Goal: Task Accomplishment & Management: Manage account settings

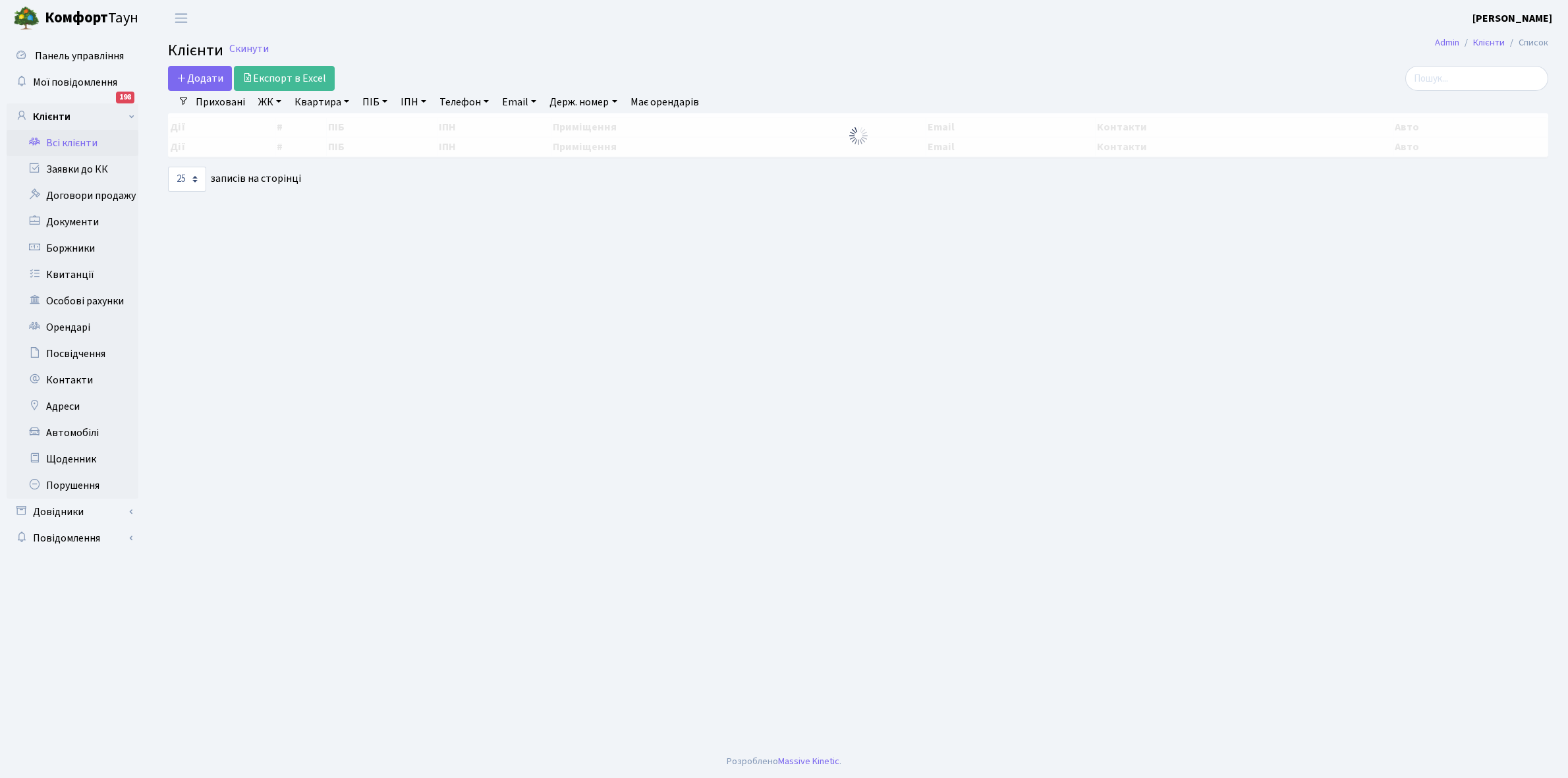
select select "25"
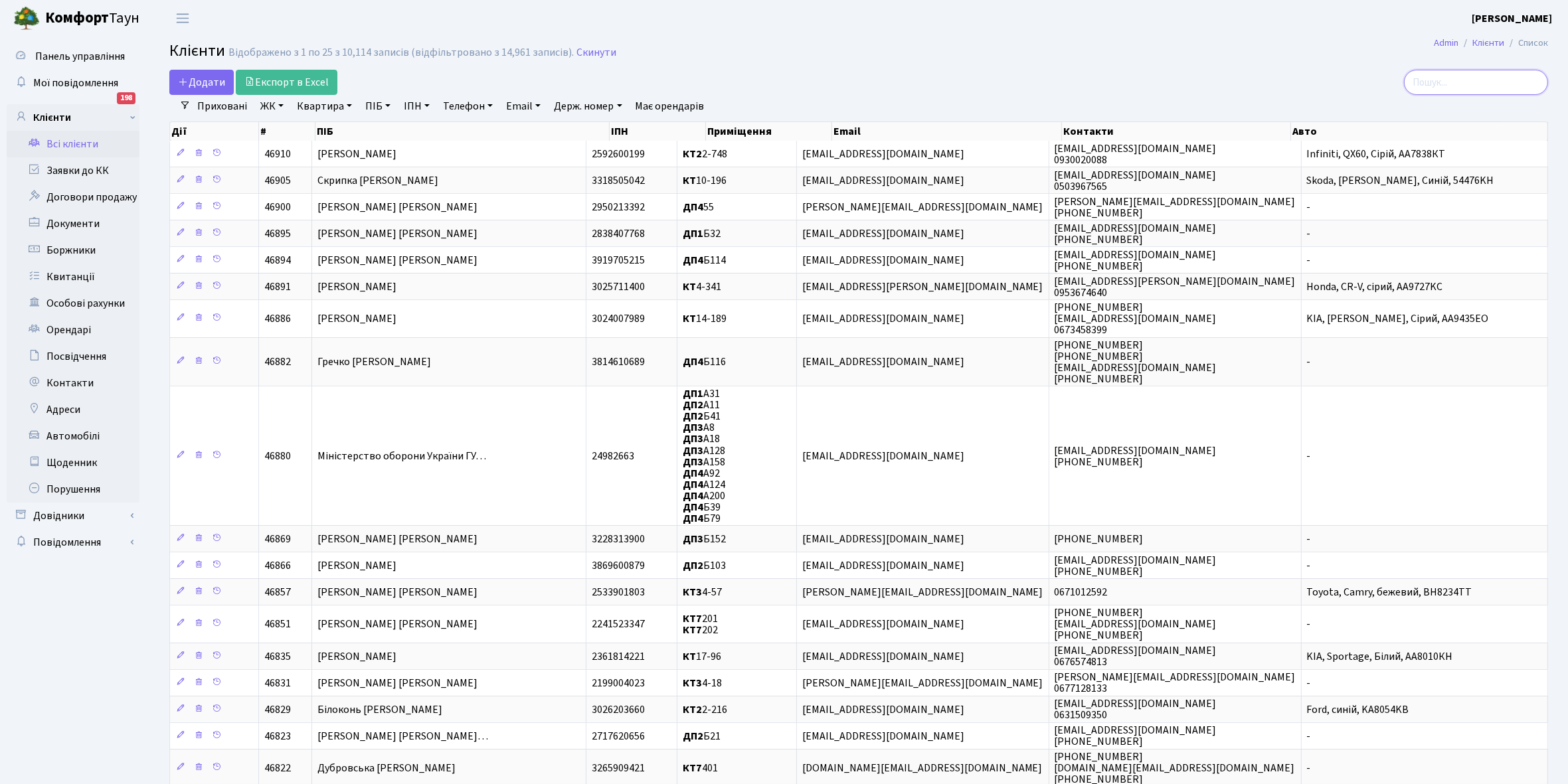
click at [1452, 77] on input "search" at bounding box center [1476, 82] width 144 height 25
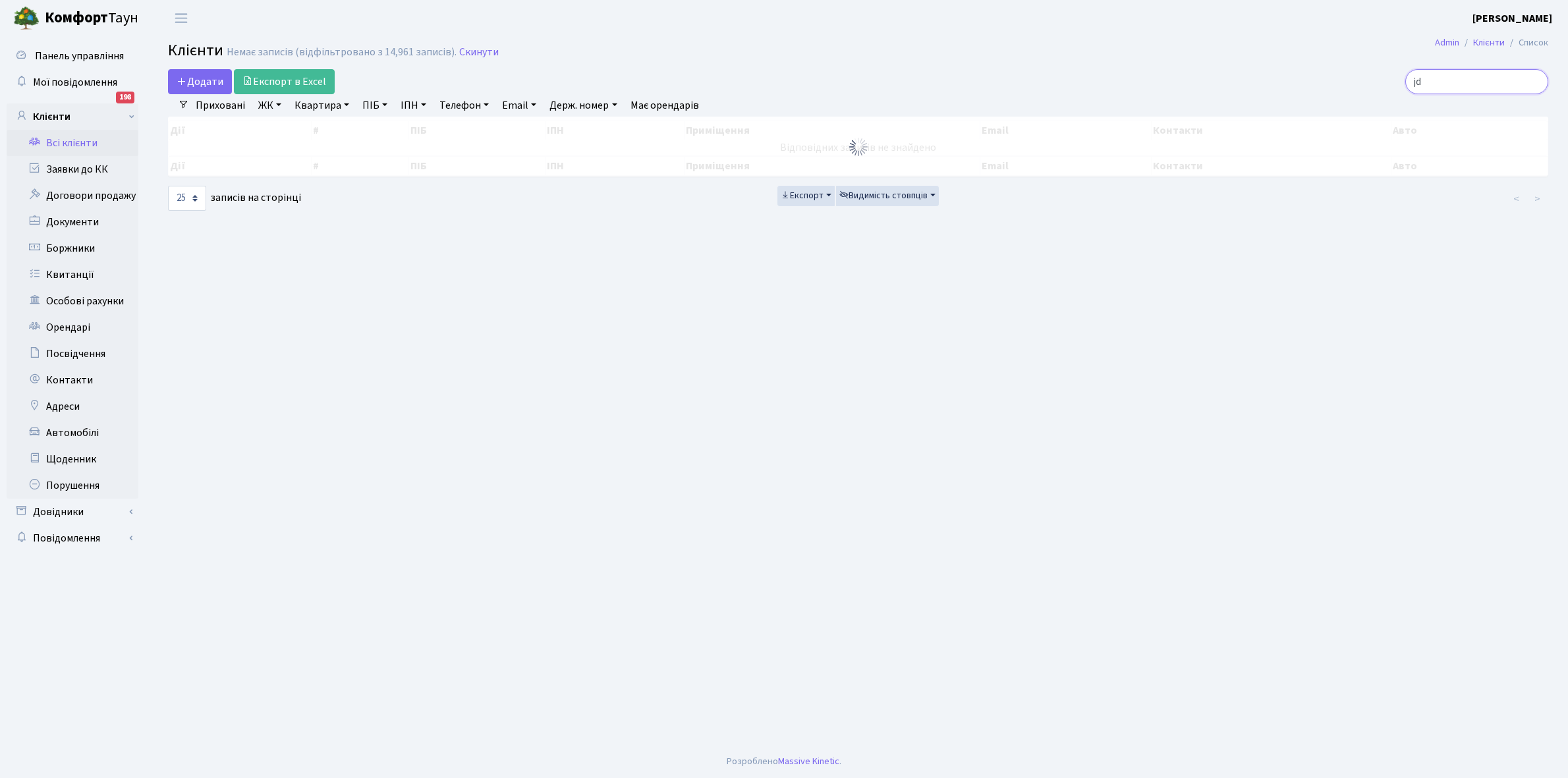
type input "j"
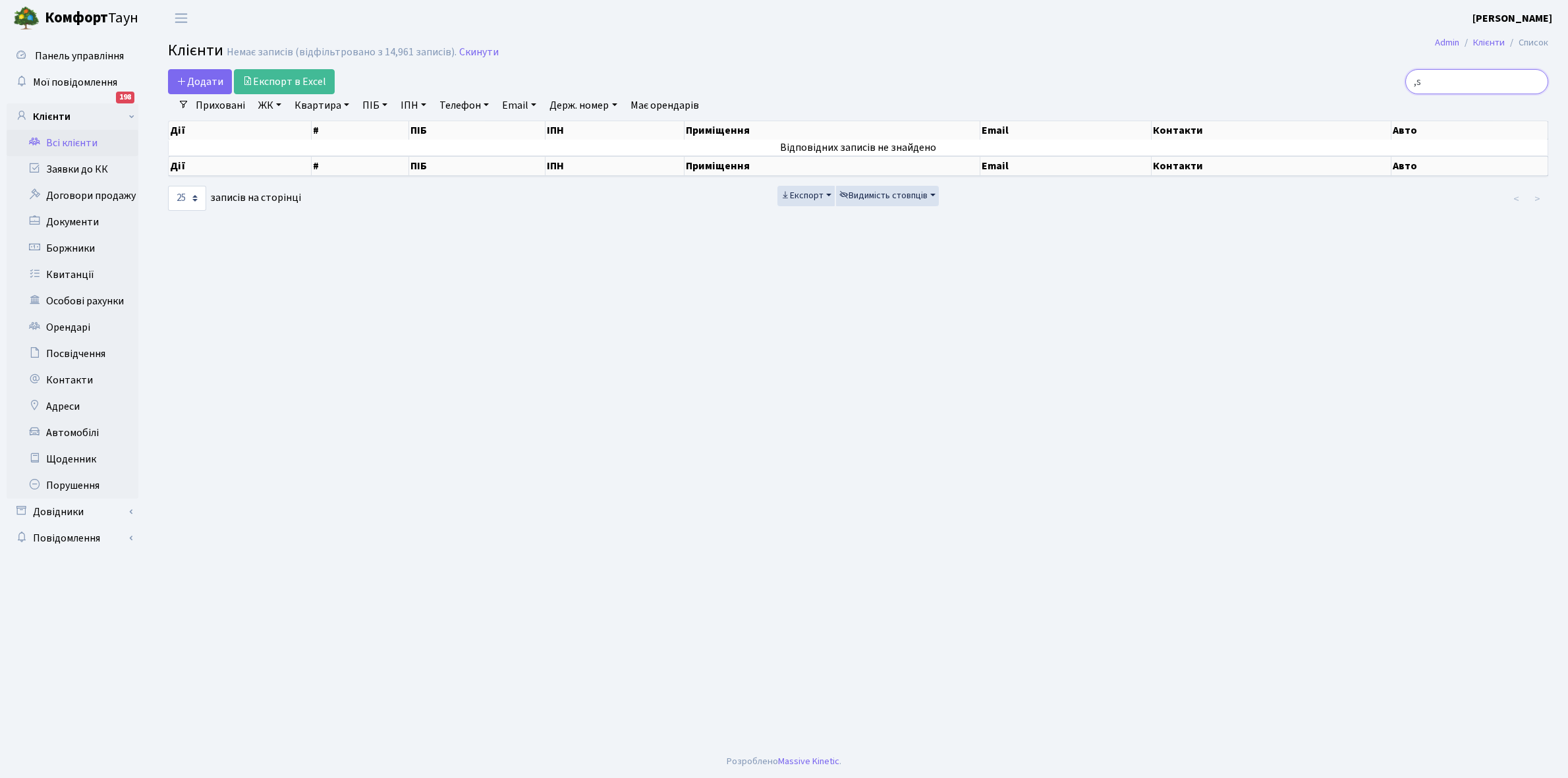
type input ","
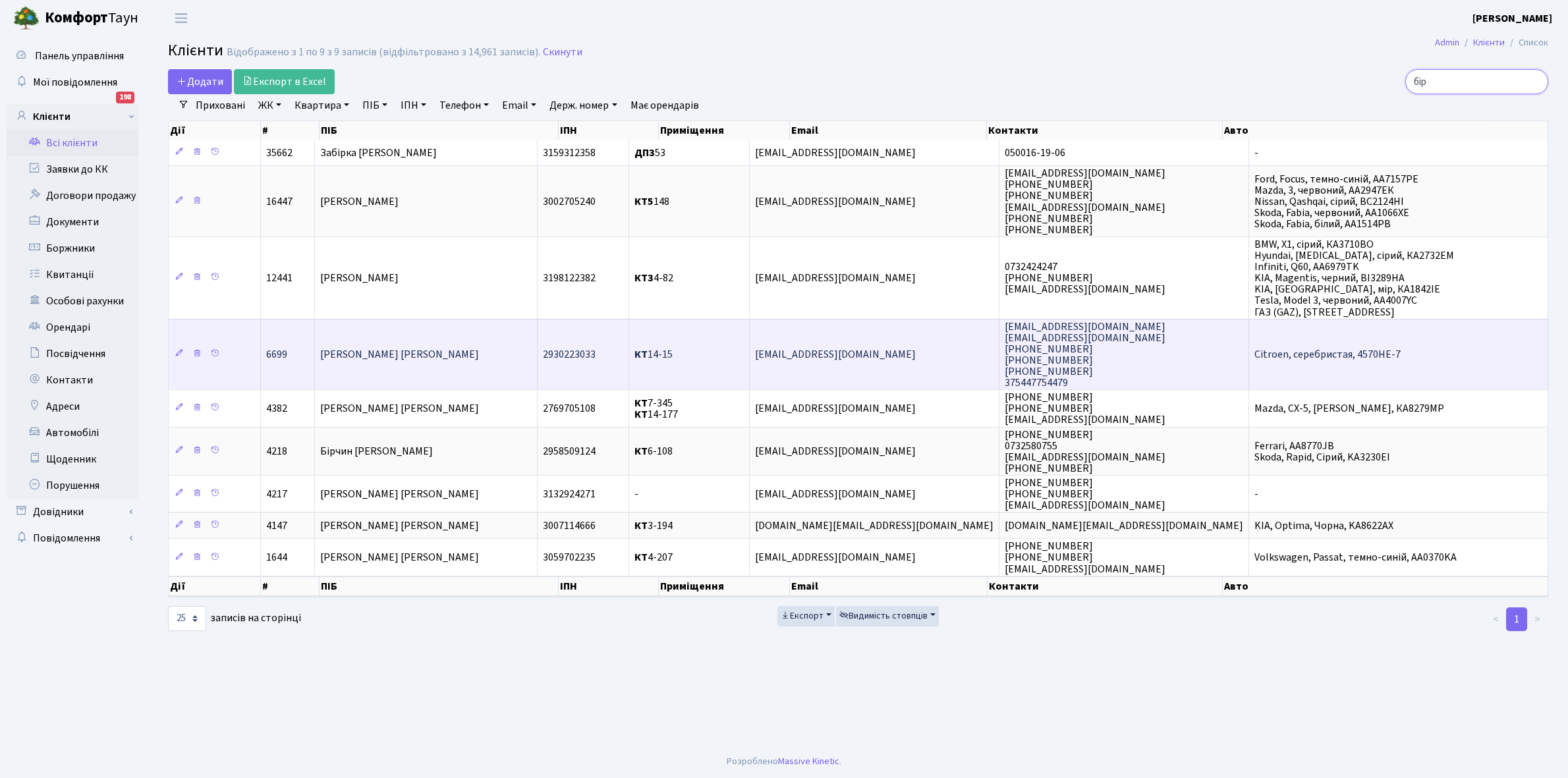
type input "бір"
click at [488, 359] on td "[PERSON_NAME]" at bounding box center [425, 354] width 222 height 71
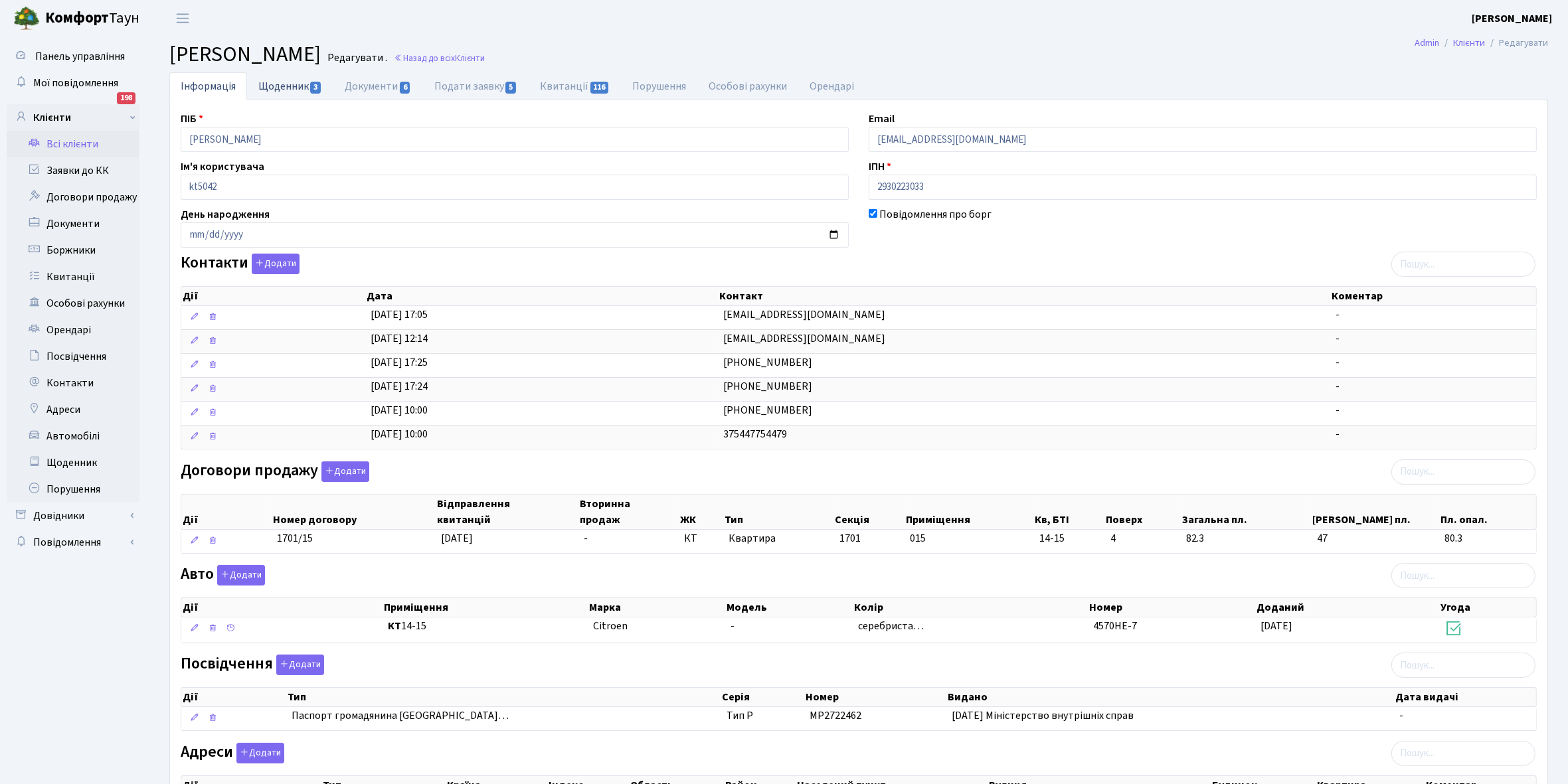
click at [273, 87] on link "Щоденник 3" at bounding box center [291, 86] width 87 height 27
select select "25"
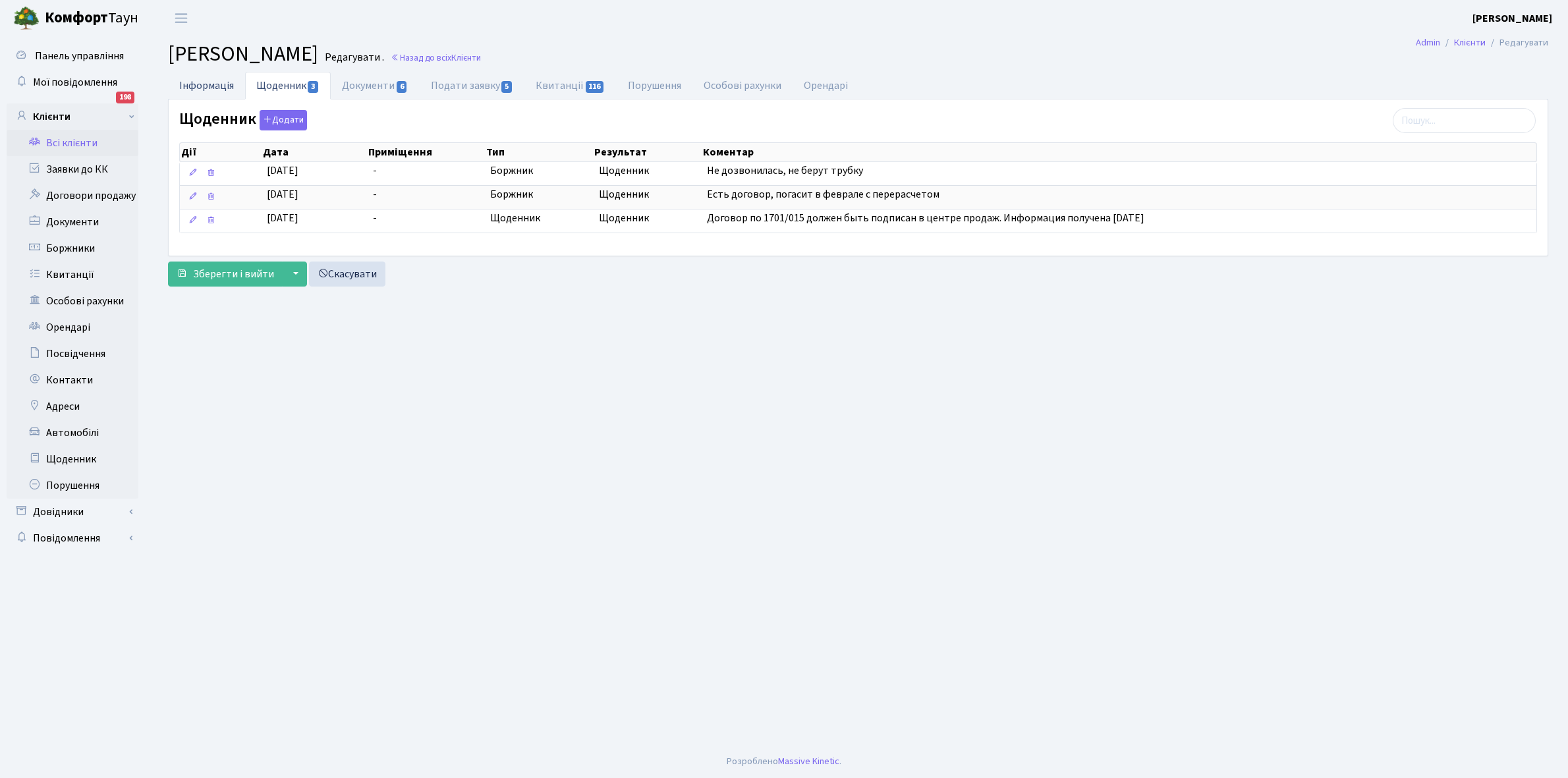
click at [192, 81] on link "Інформація" at bounding box center [206, 85] width 77 height 27
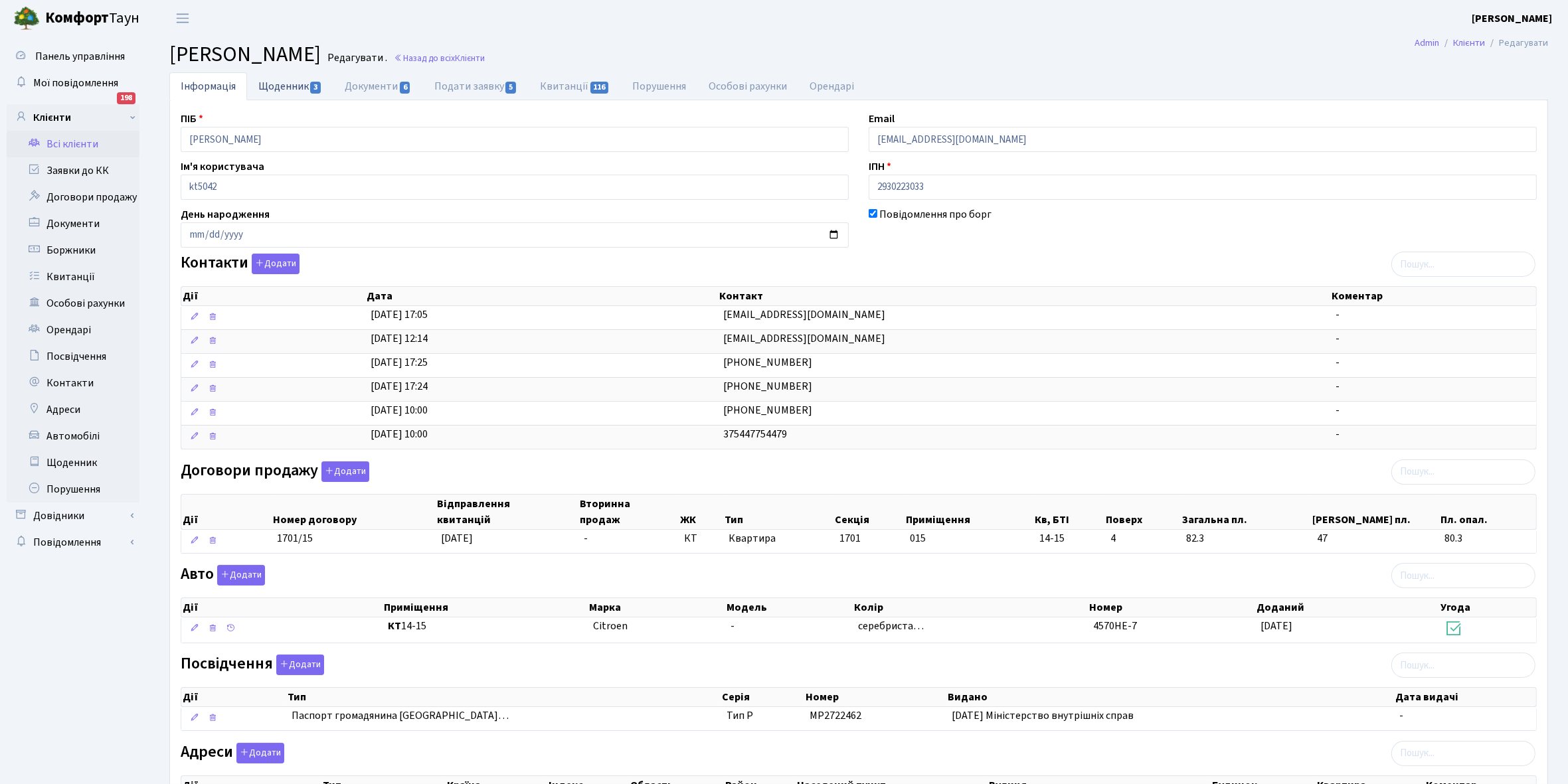
click at [283, 88] on link "Щоденник 3" at bounding box center [291, 86] width 87 height 27
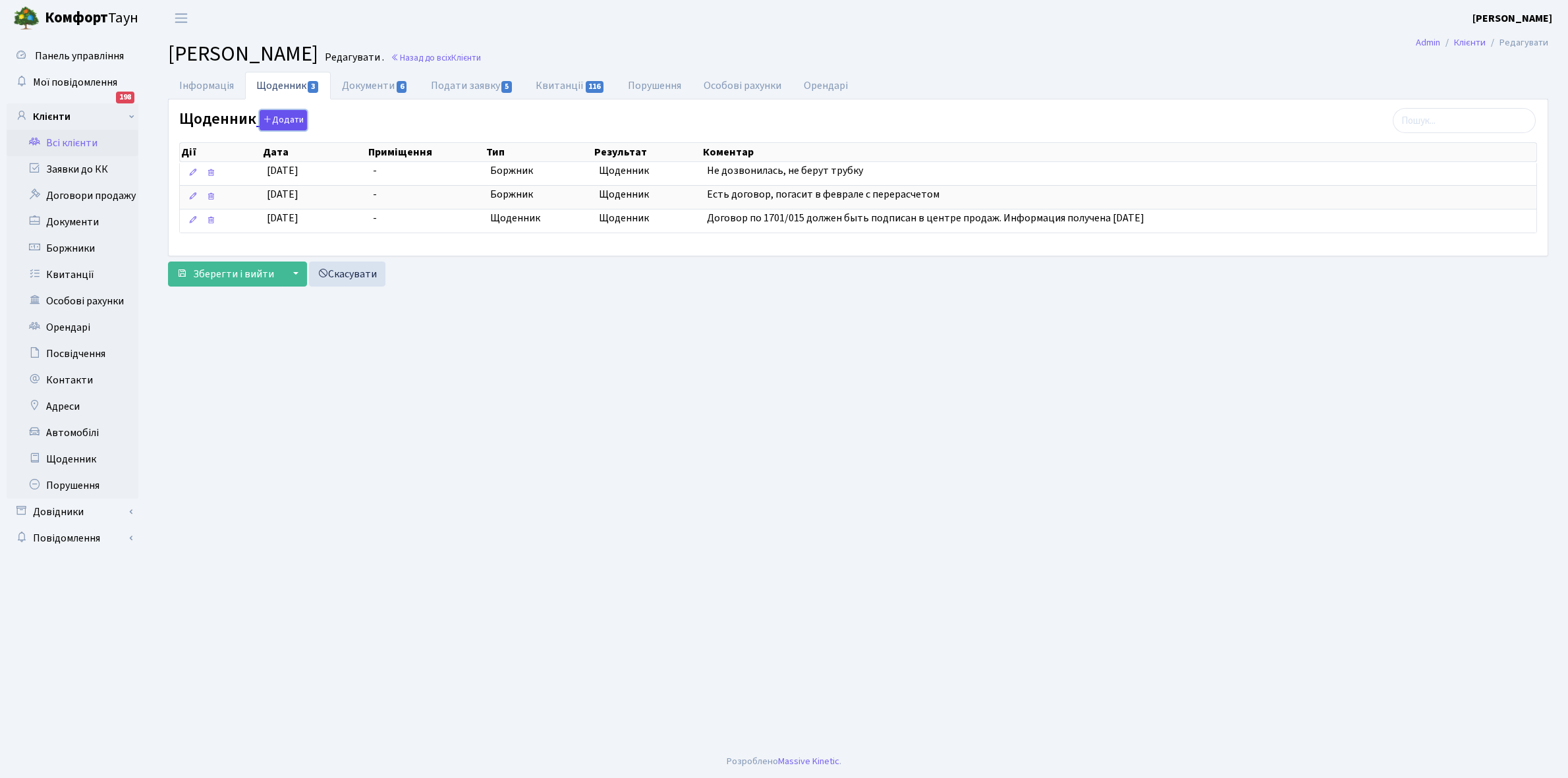
click at [285, 119] on button "Додати" at bounding box center [283, 120] width 47 height 20
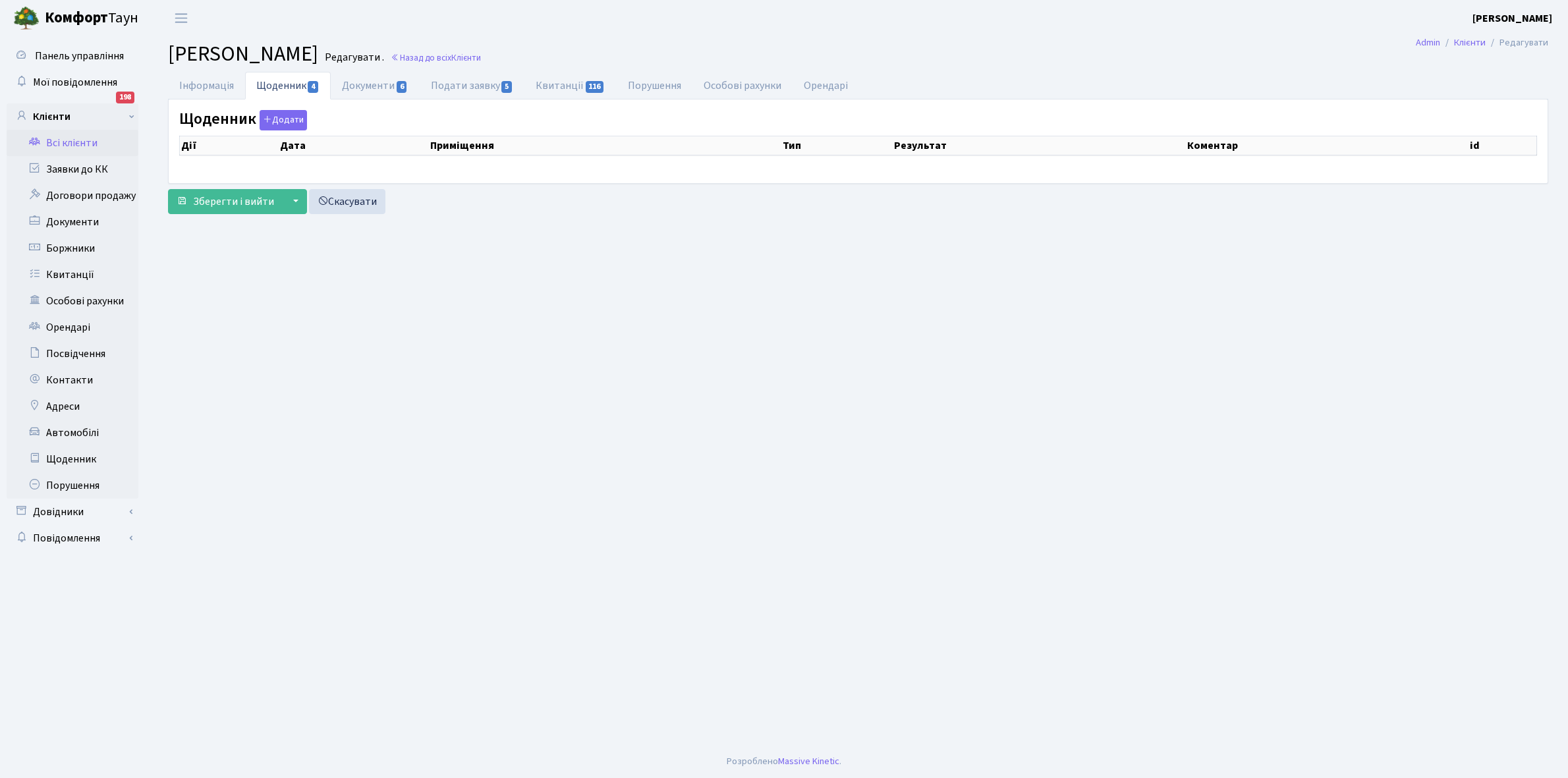
select select "25"
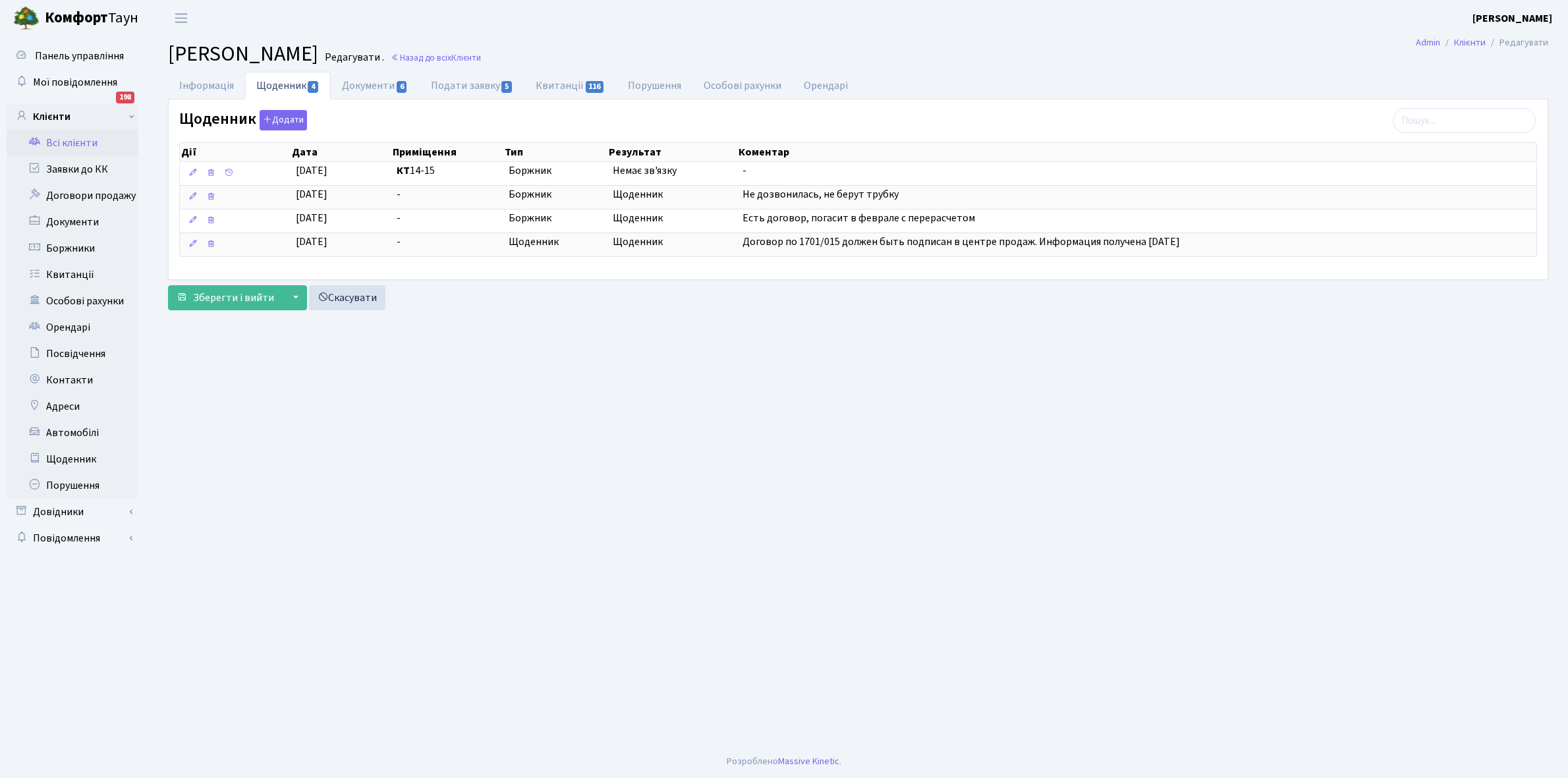
click at [74, 141] on link "Всі клієнти" at bounding box center [73, 143] width 132 height 26
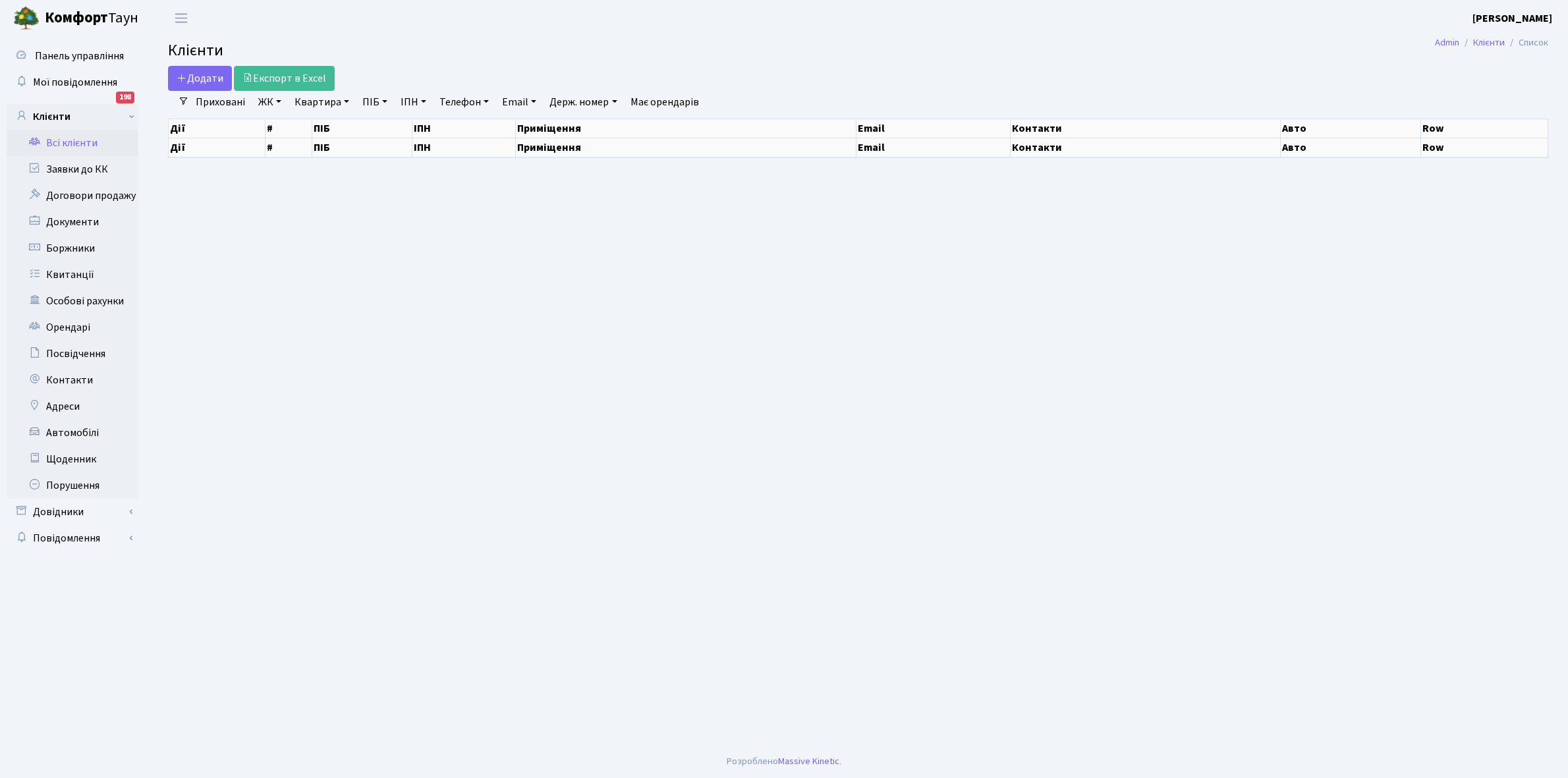
select select "25"
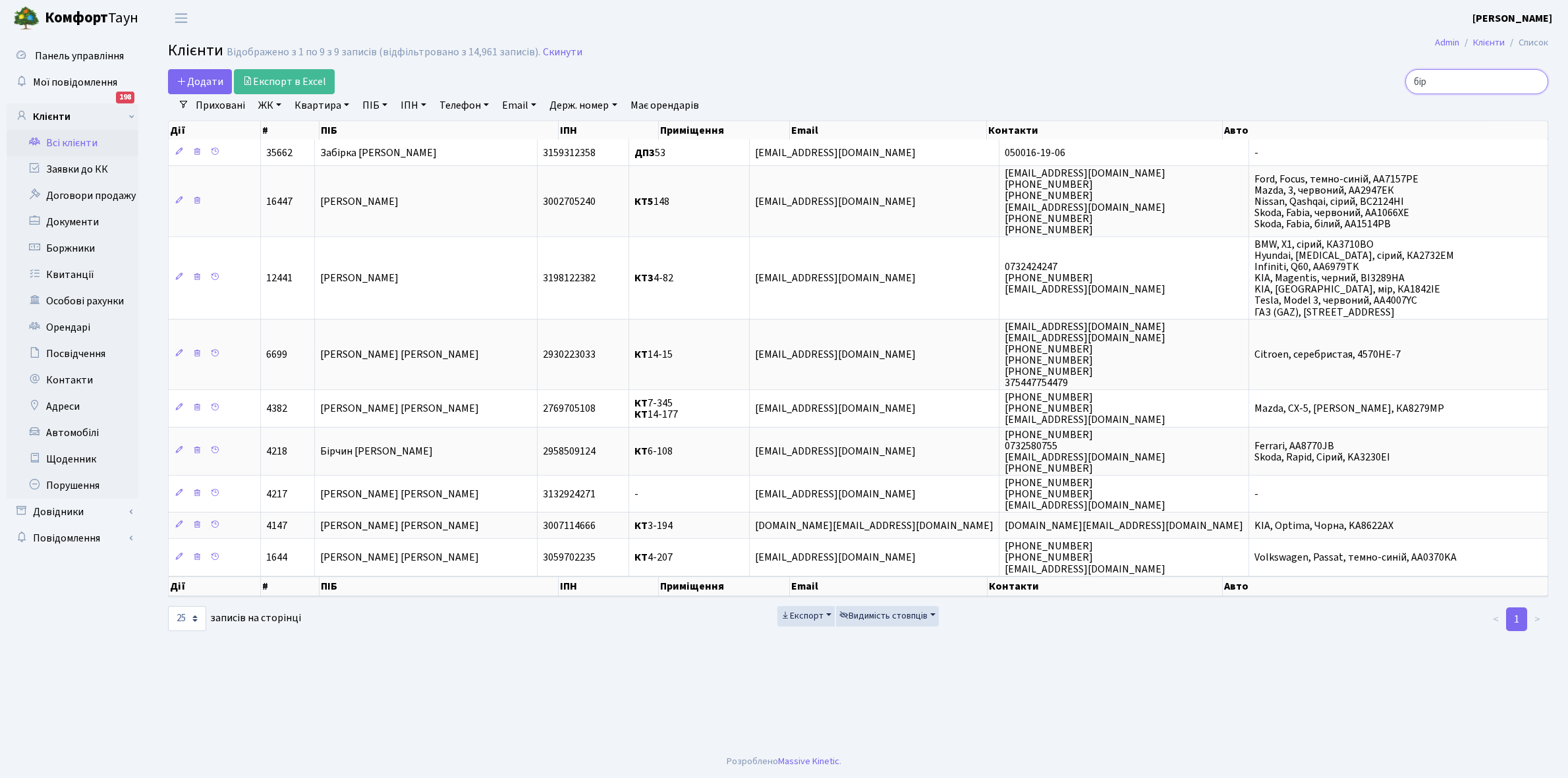
click at [1461, 78] on input "бір" at bounding box center [1477, 82] width 143 height 25
type input "б"
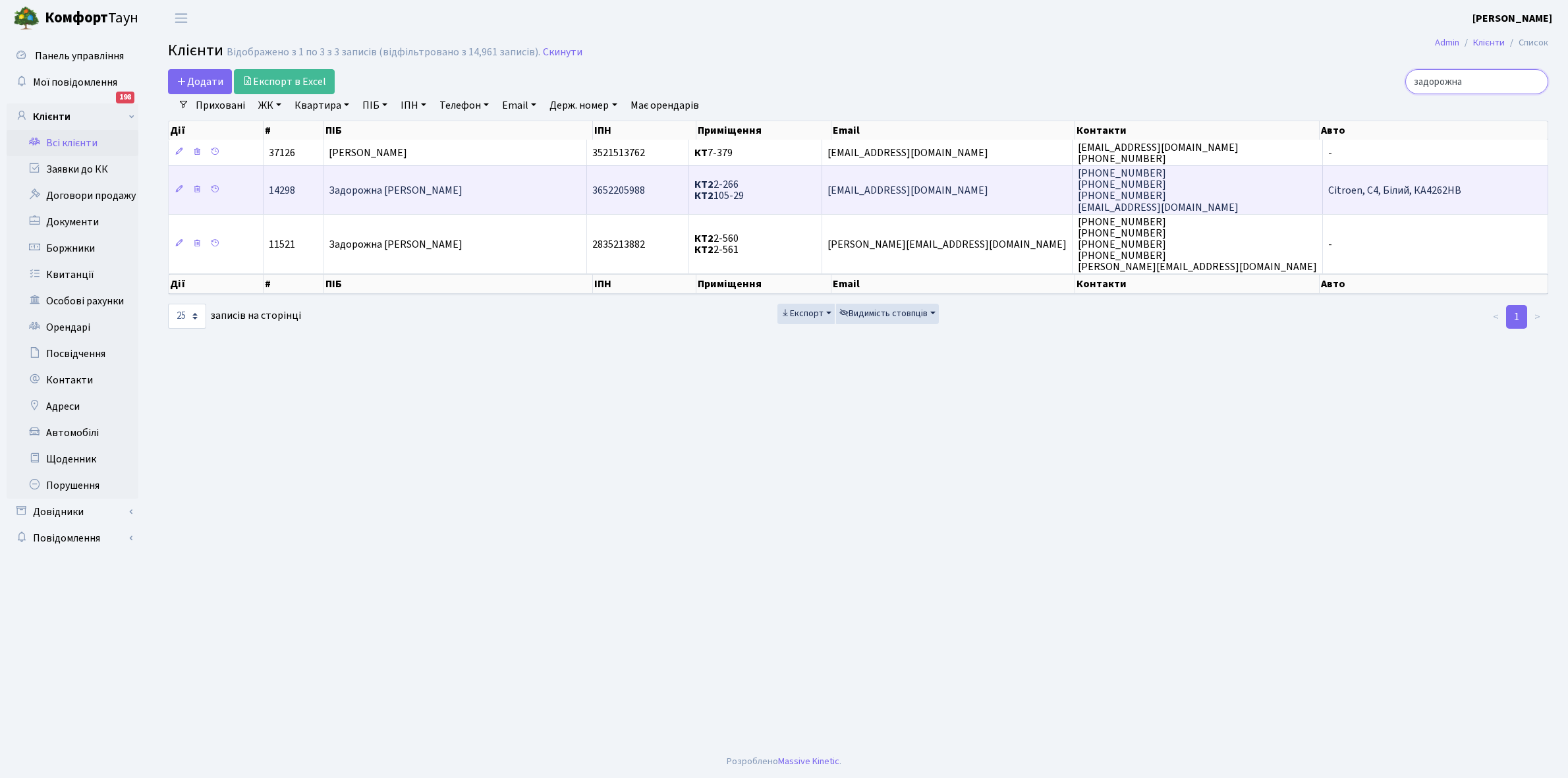
type input "задорожна"
click at [499, 189] on td "Задорожна Анастасія Сергіївна" at bounding box center [455, 189] width 263 height 48
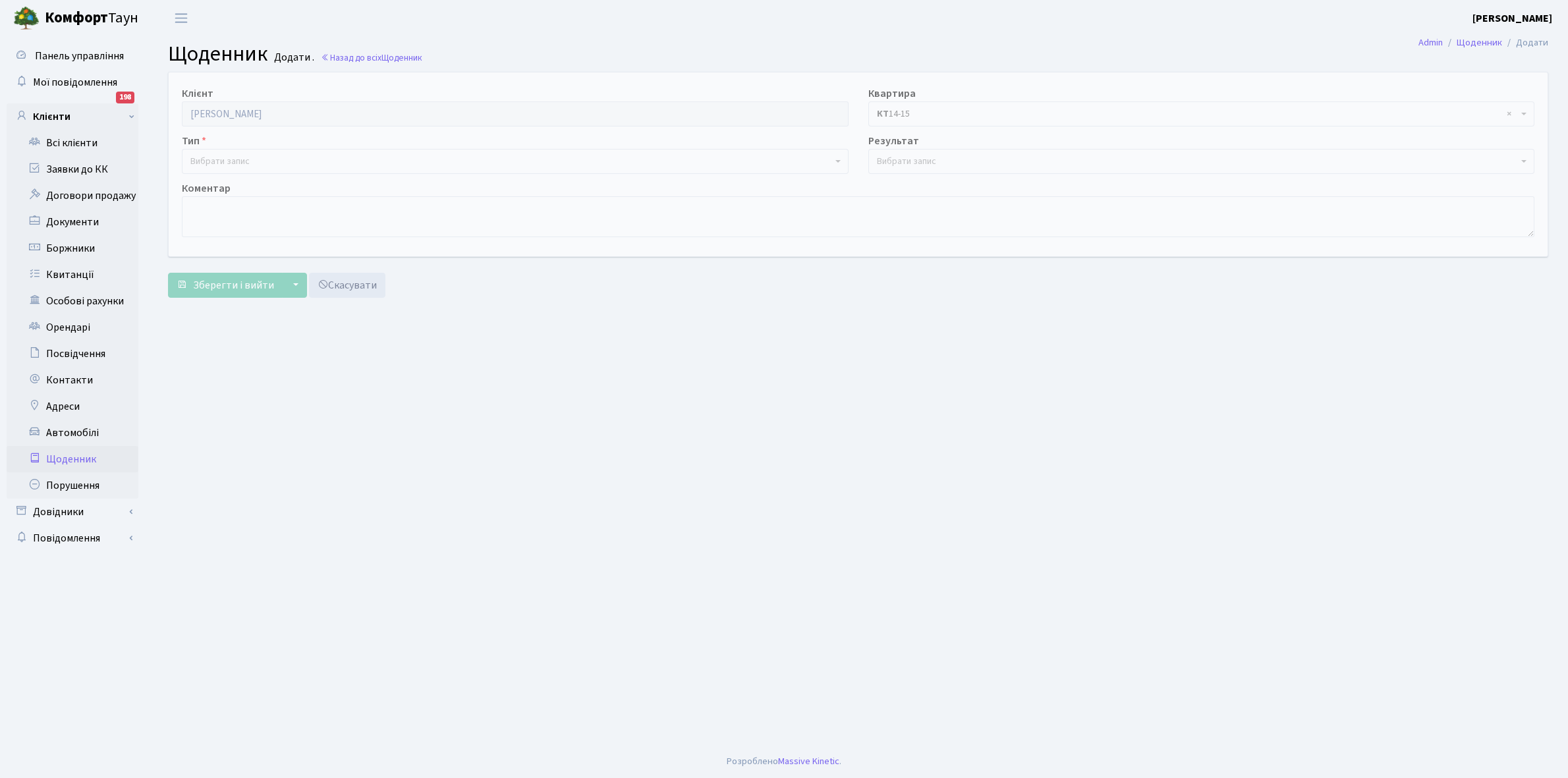
click at [246, 159] on span "Вибрати запис" at bounding box center [220, 161] width 60 height 13
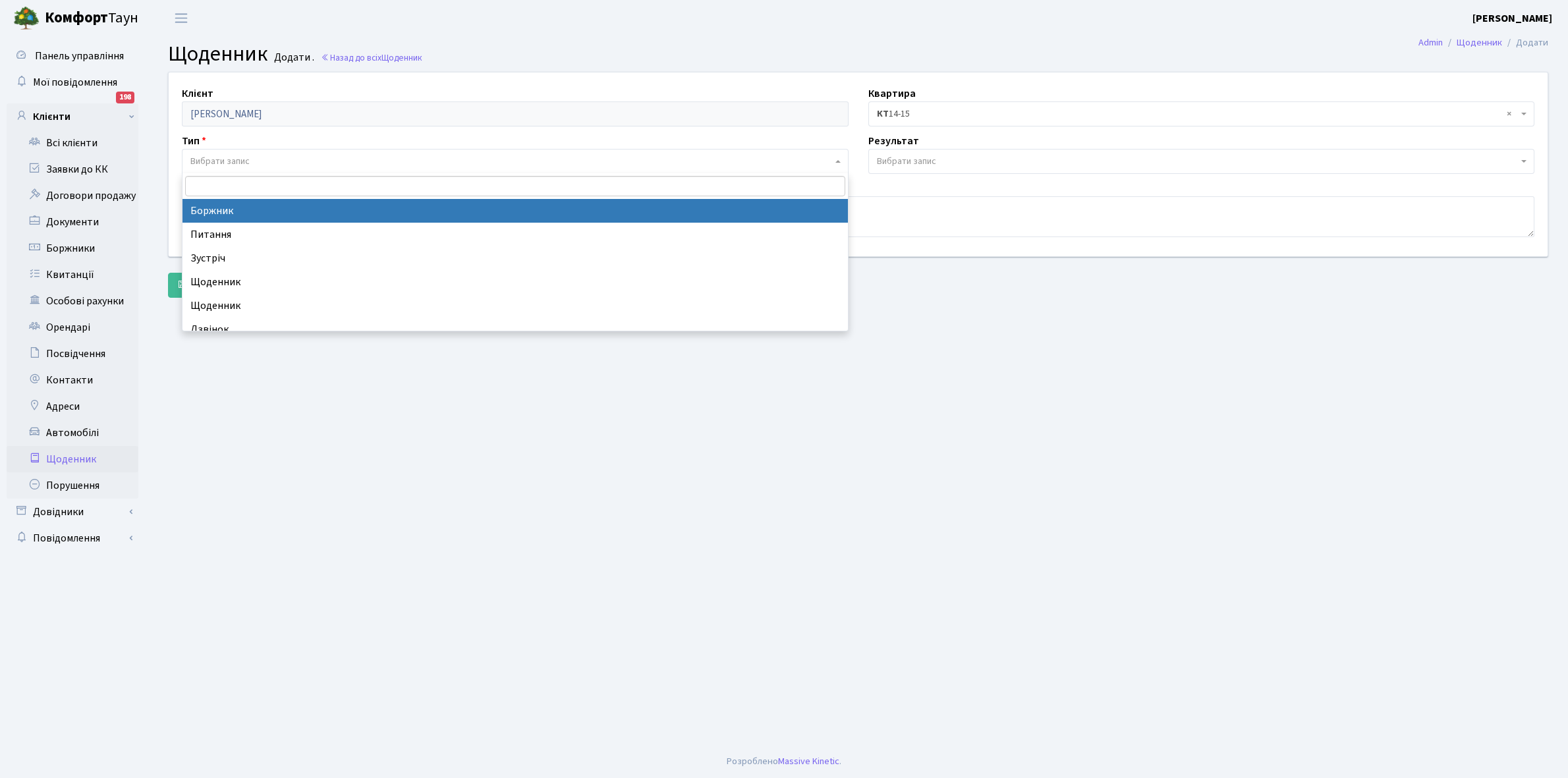
select select "189"
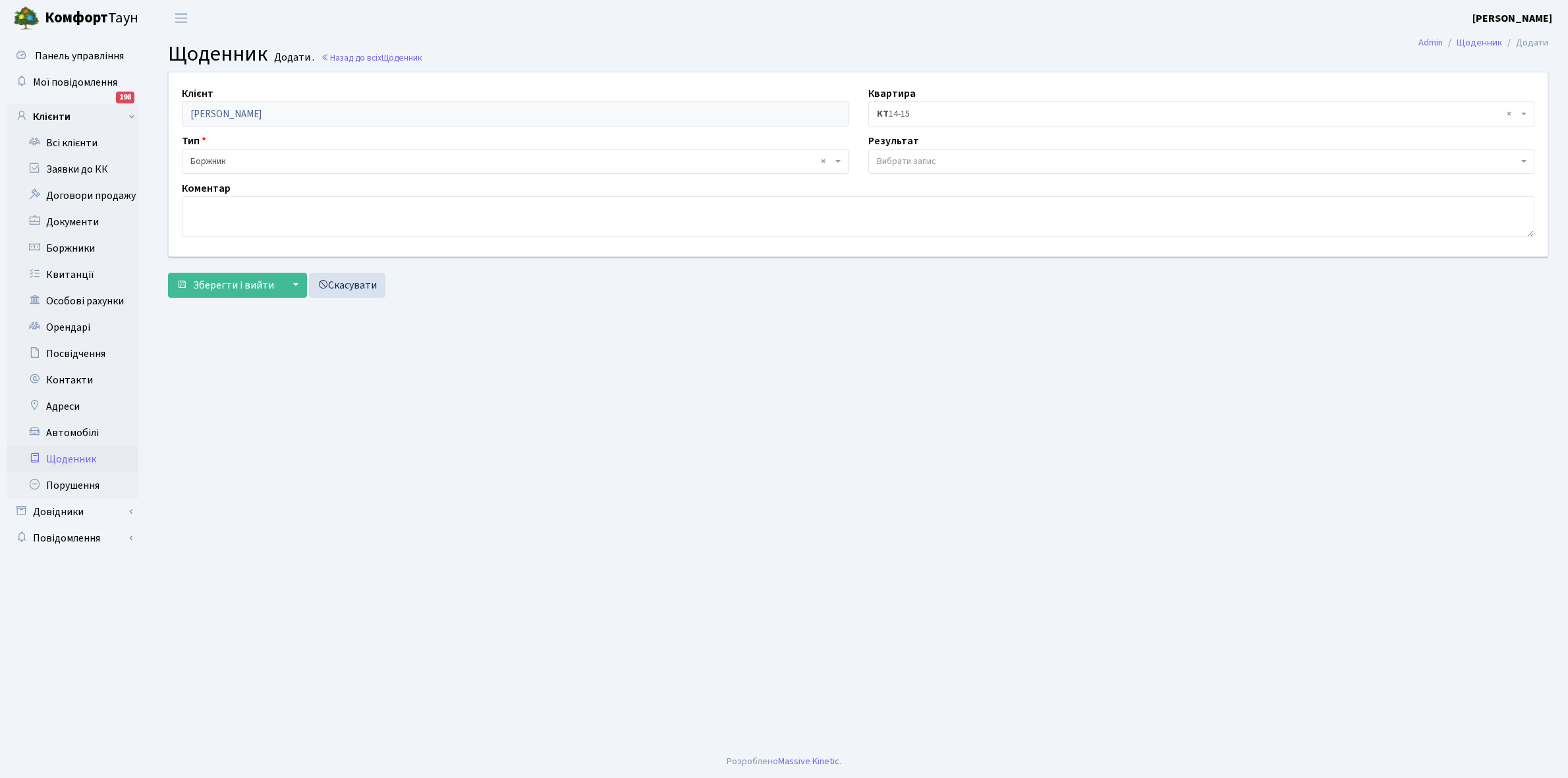
click at [901, 160] on span "Вибрати запис" at bounding box center [907, 161] width 60 height 13
select select "197"
click at [222, 284] on span "Зберегти і вийти" at bounding box center [234, 285] width 81 height 15
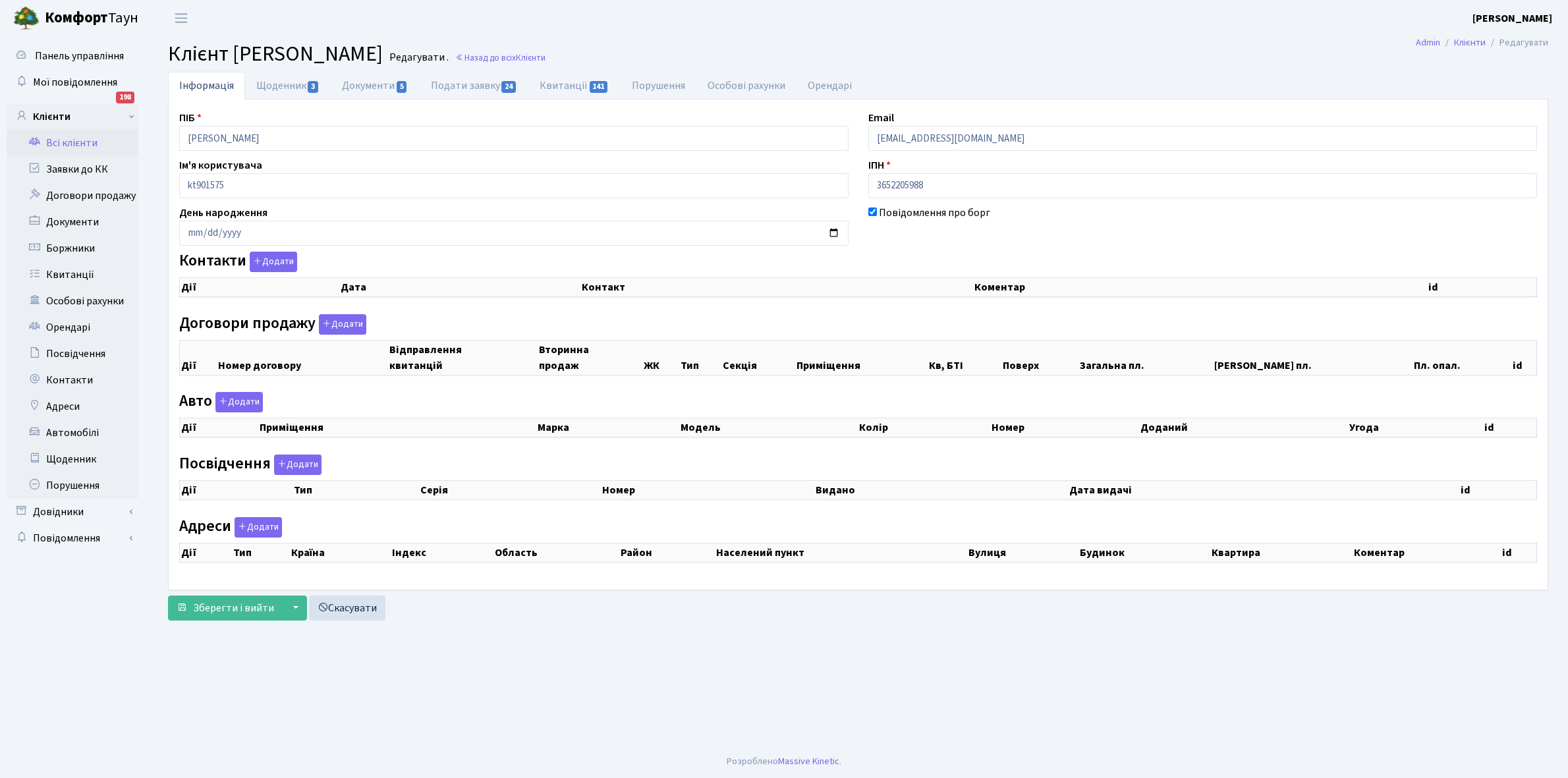
checkbox input "true"
select select "25"
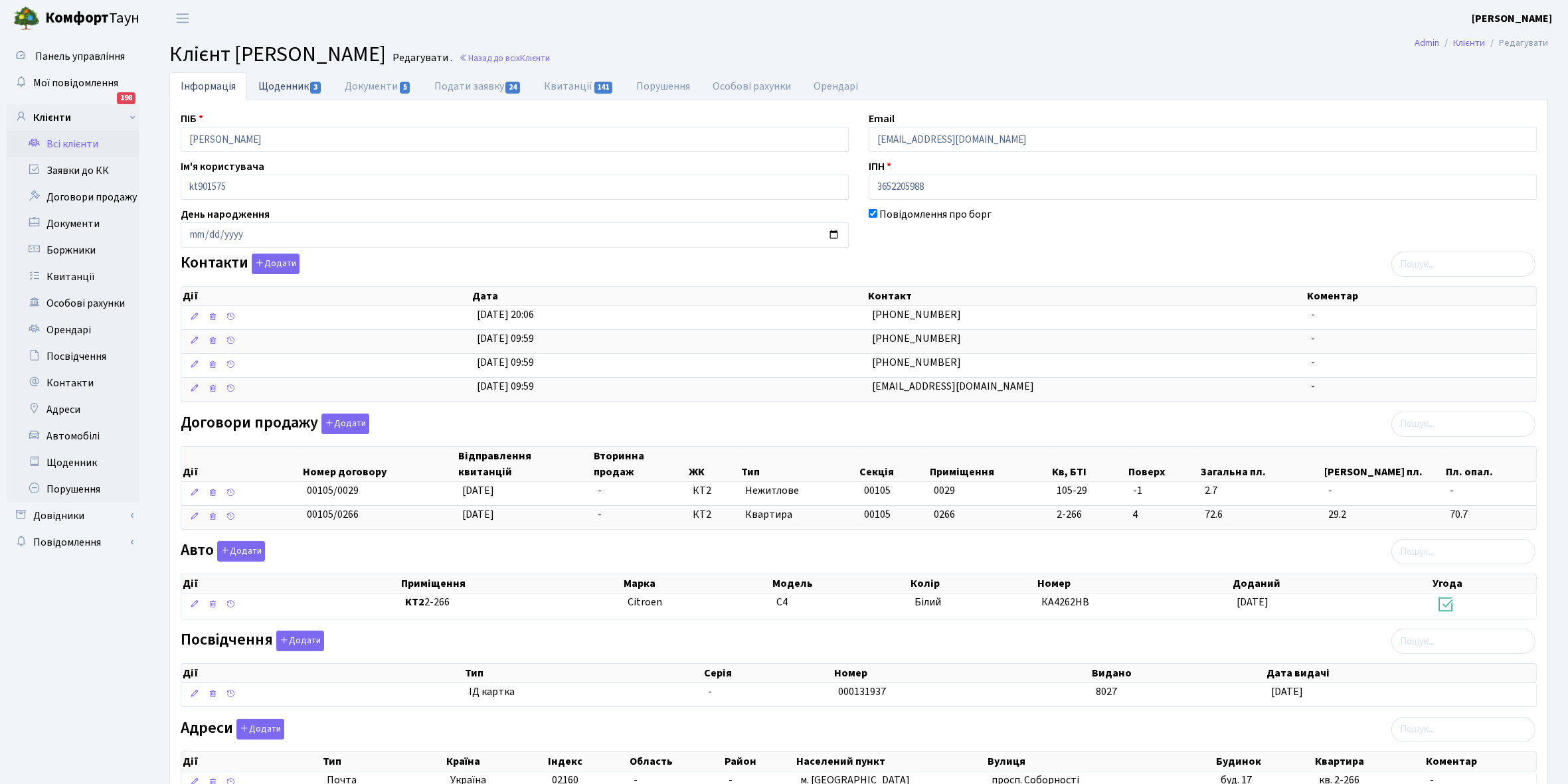
click at [279, 87] on link "Щоденник 3" at bounding box center [291, 86] width 87 height 27
select select "25"
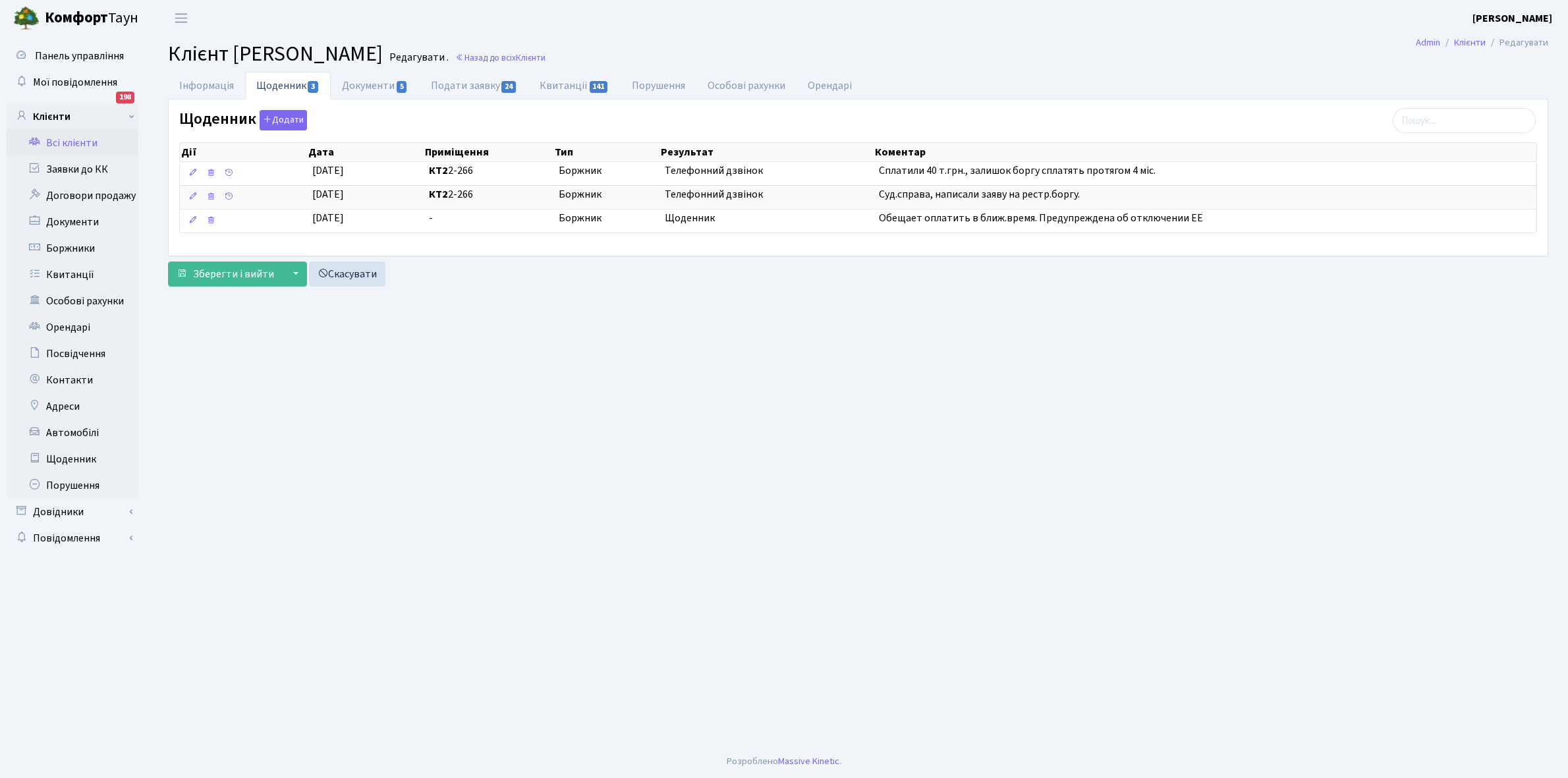
click at [67, 142] on link "Всі клієнти" at bounding box center [73, 143] width 132 height 26
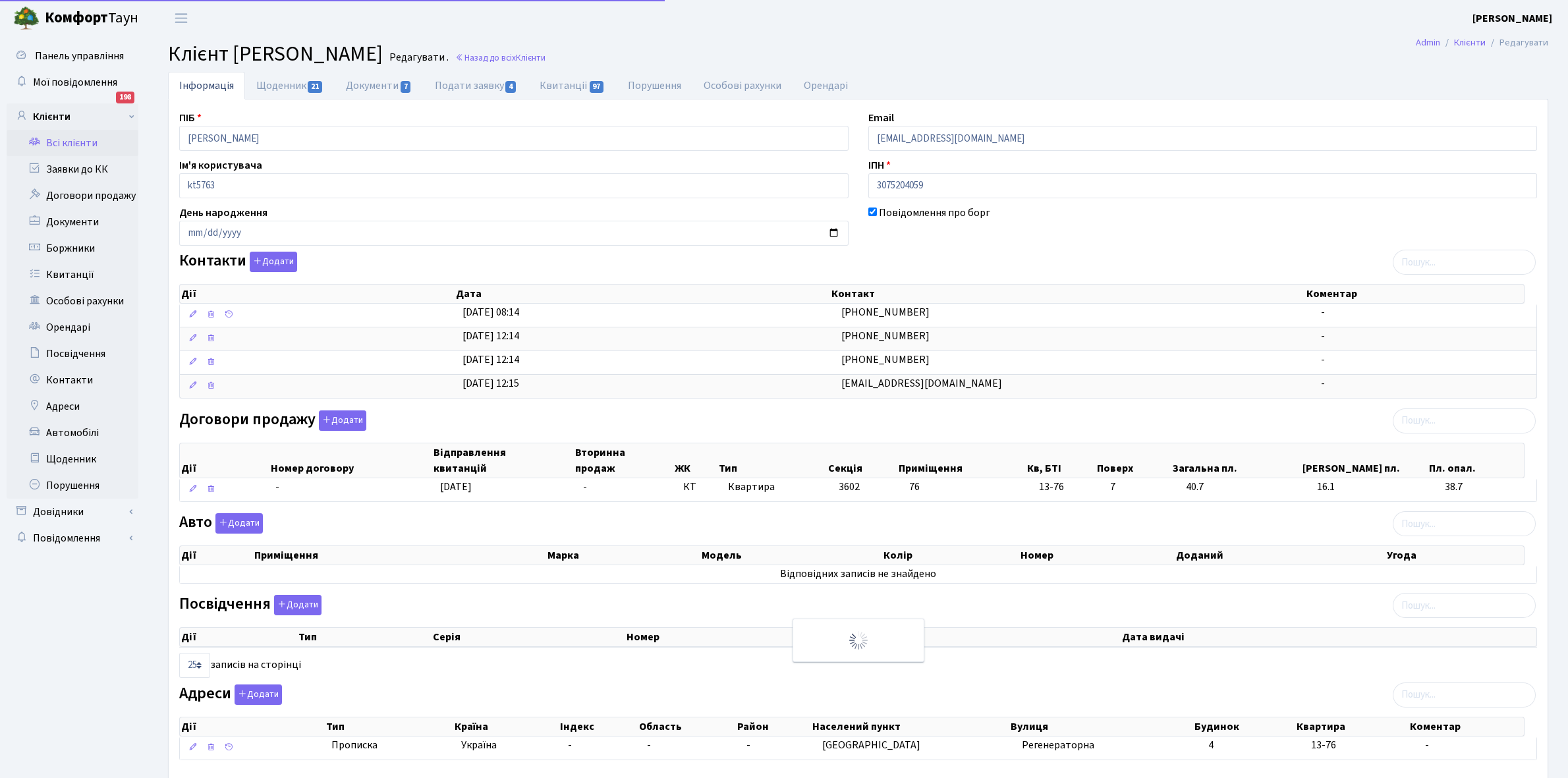
select select "25"
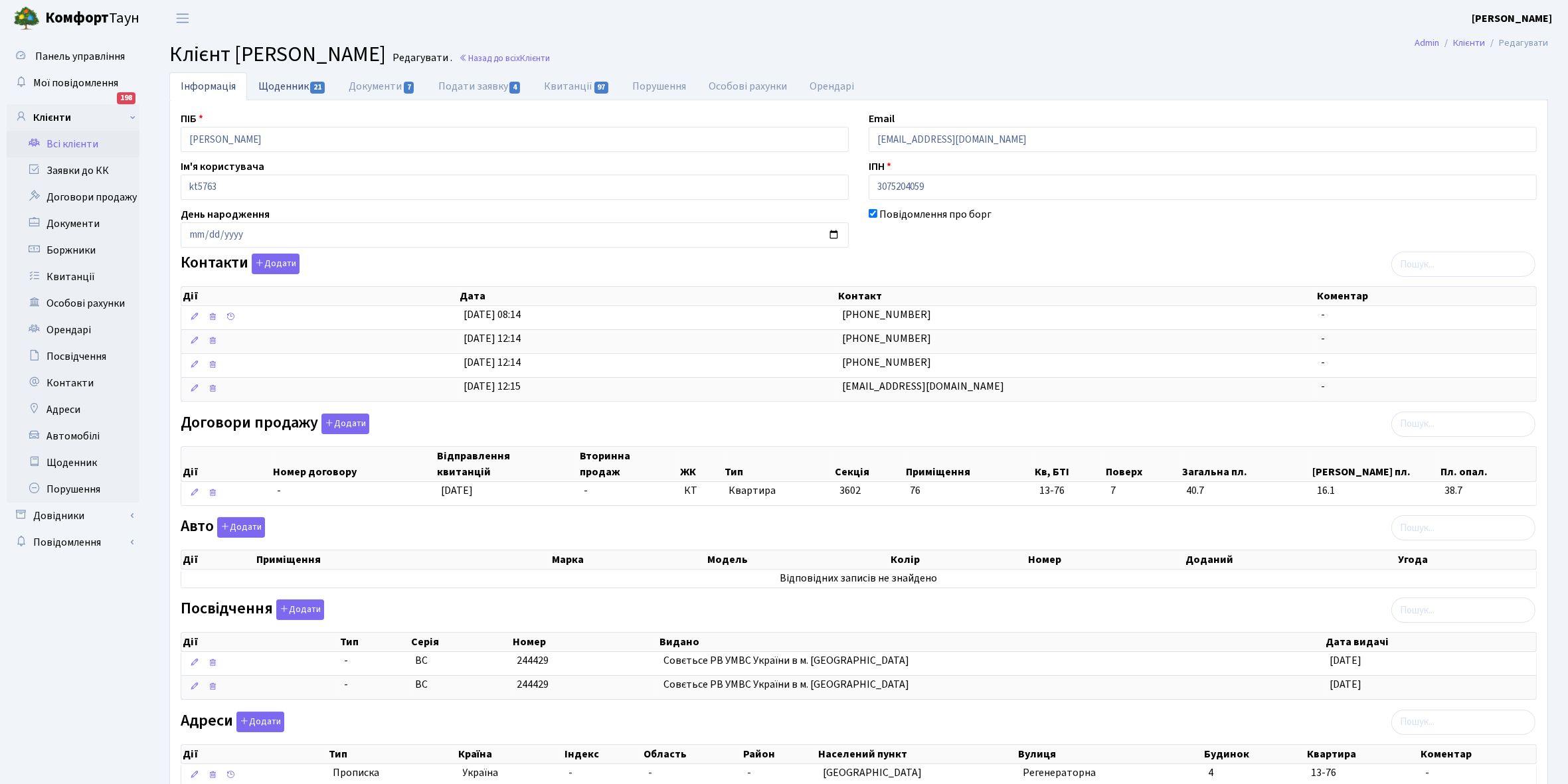
click at [276, 80] on link "Щоденник 21" at bounding box center [292, 86] width 90 height 27
select select "25"
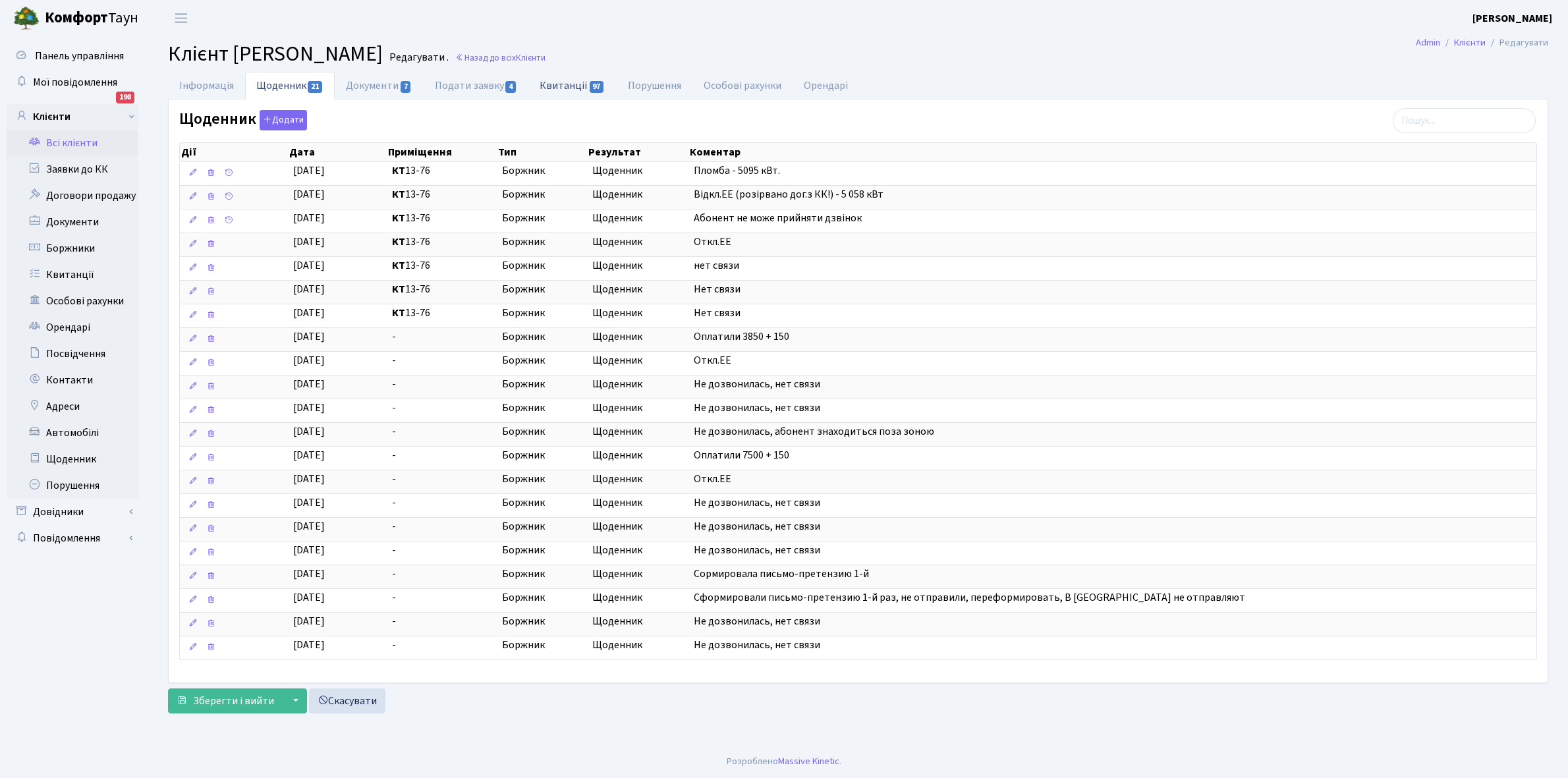
click at [561, 85] on link "Квитанції 97" at bounding box center [572, 85] width 87 height 27
select select "25"
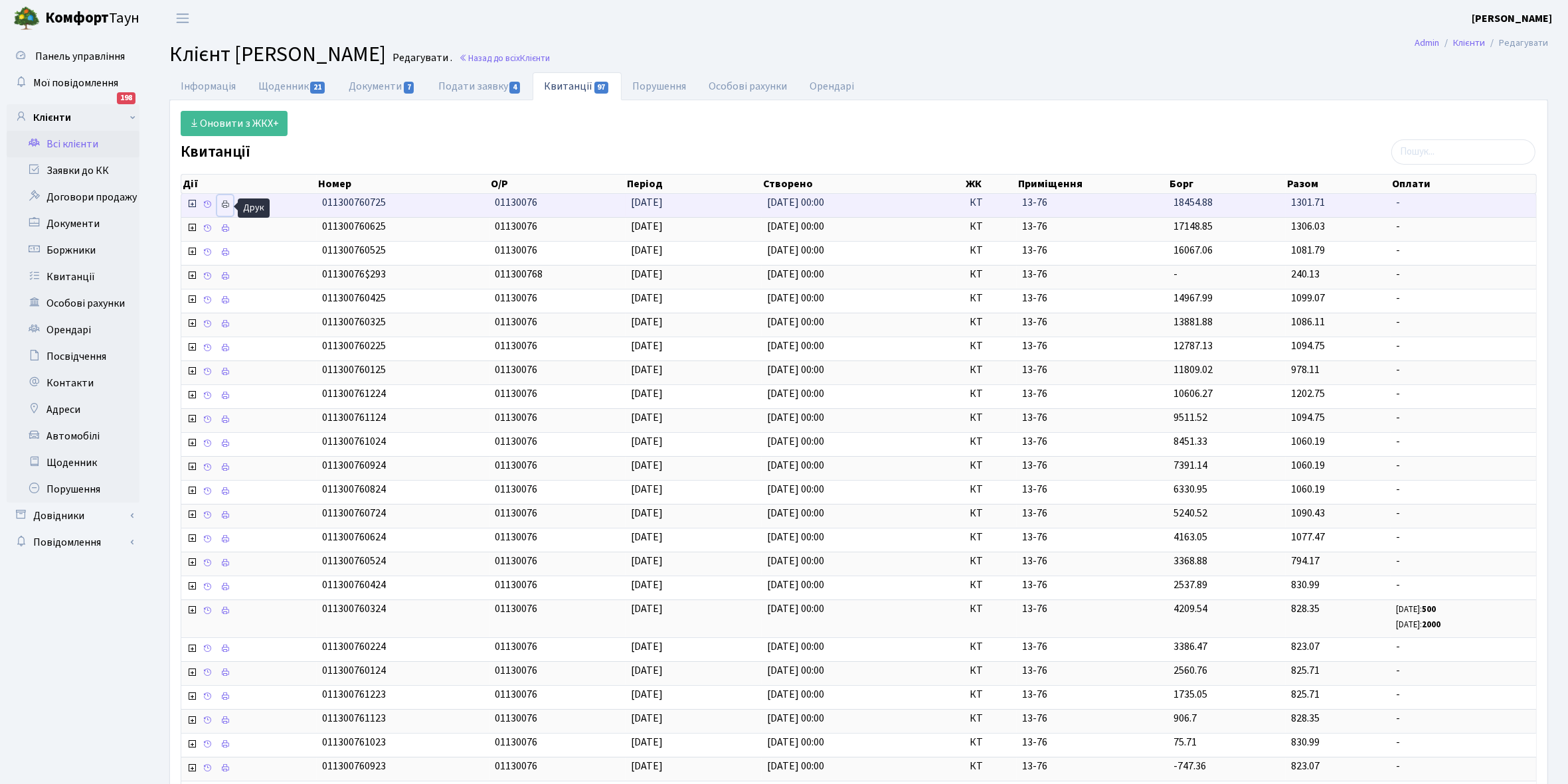
click at [226, 204] on icon at bounding box center [225, 204] width 9 height 9
click at [272, 91] on link "Щоденник 21" at bounding box center [292, 86] width 90 height 27
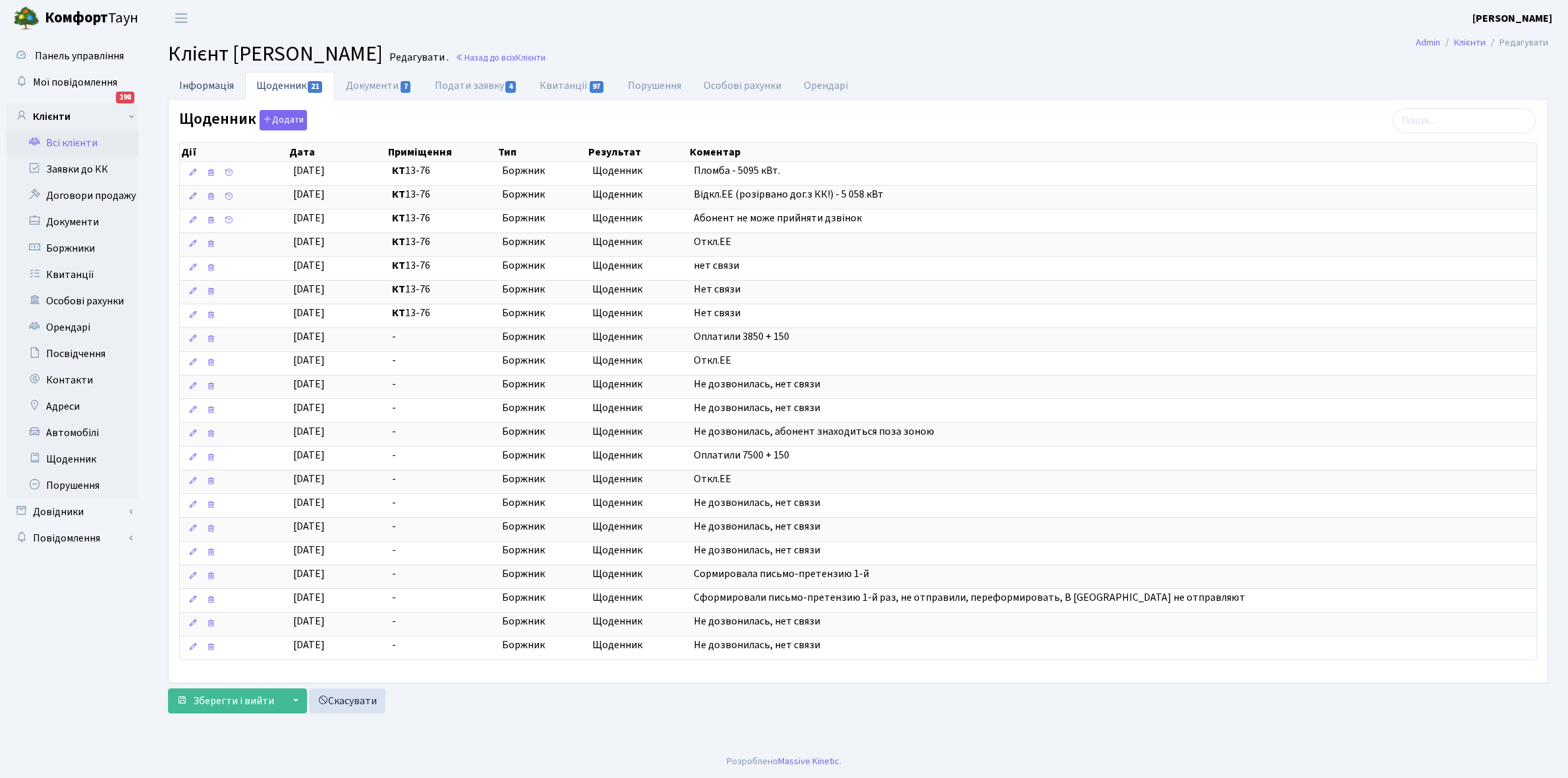
click at [206, 87] on link "Інформація" at bounding box center [206, 85] width 77 height 27
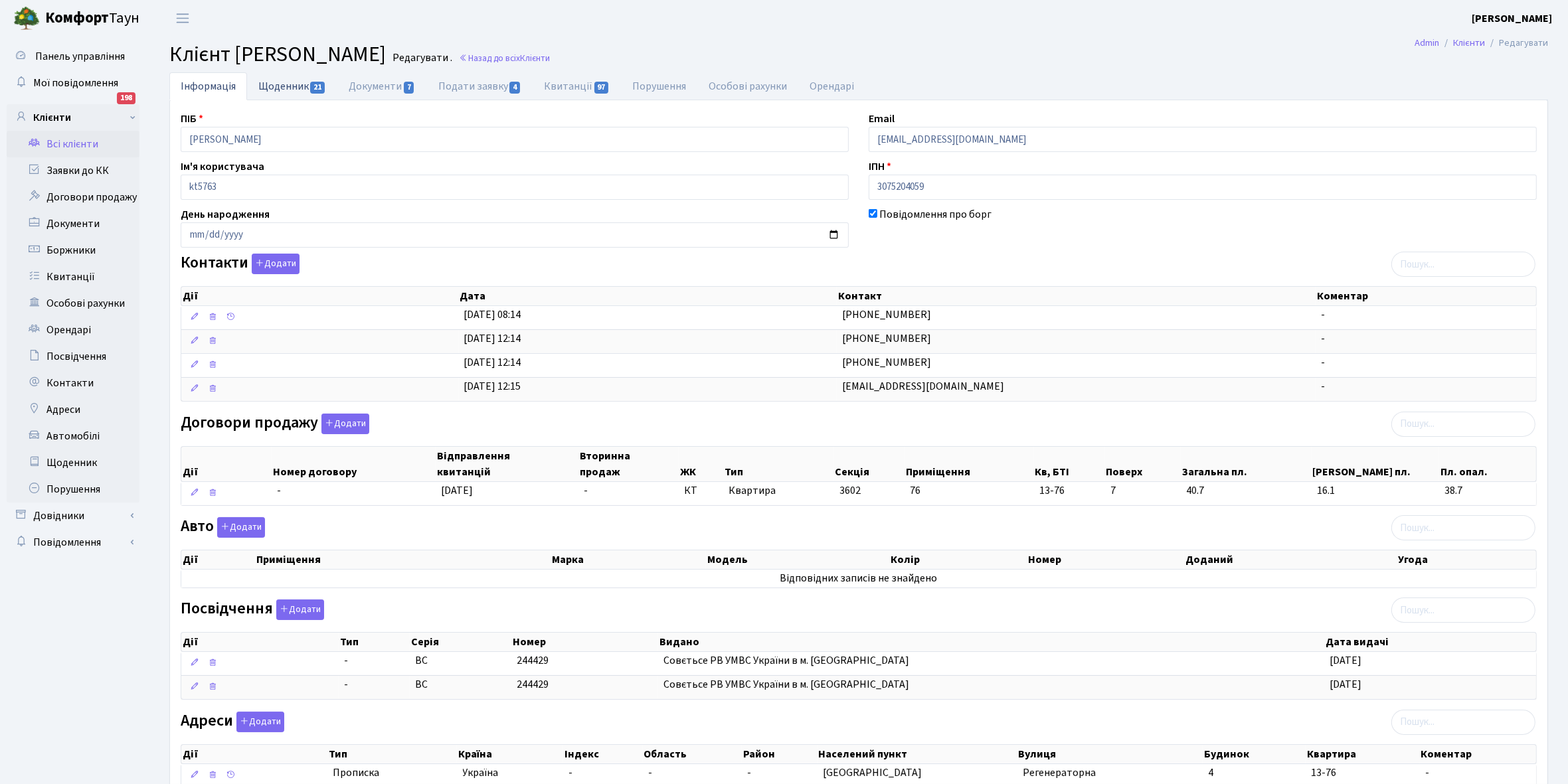
click at [276, 84] on link "Щоденник 21" at bounding box center [292, 86] width 90 height 27
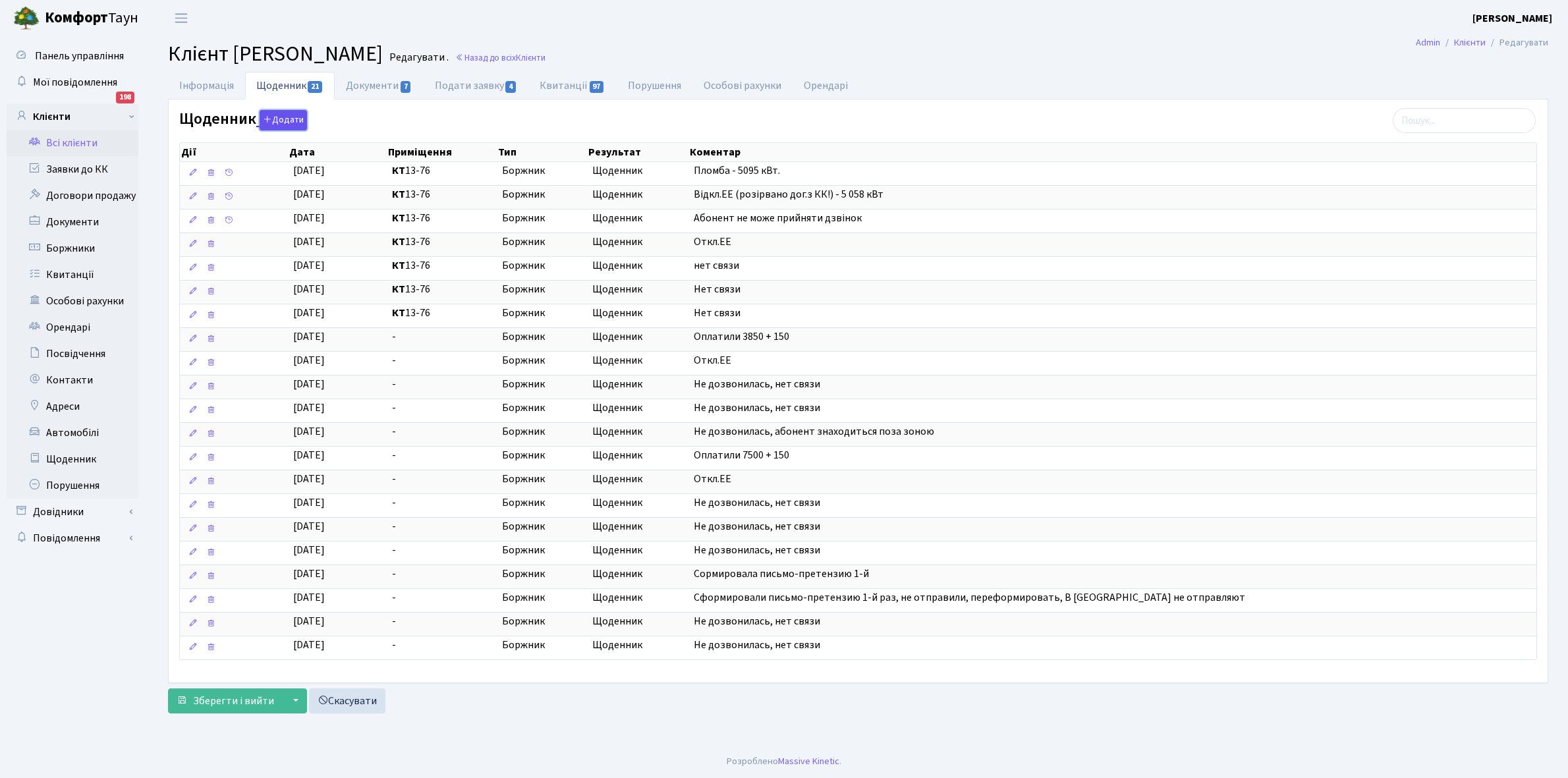
click at [291, 125] on button "Додати" at bounding box center [283, 120] width 47 height 20
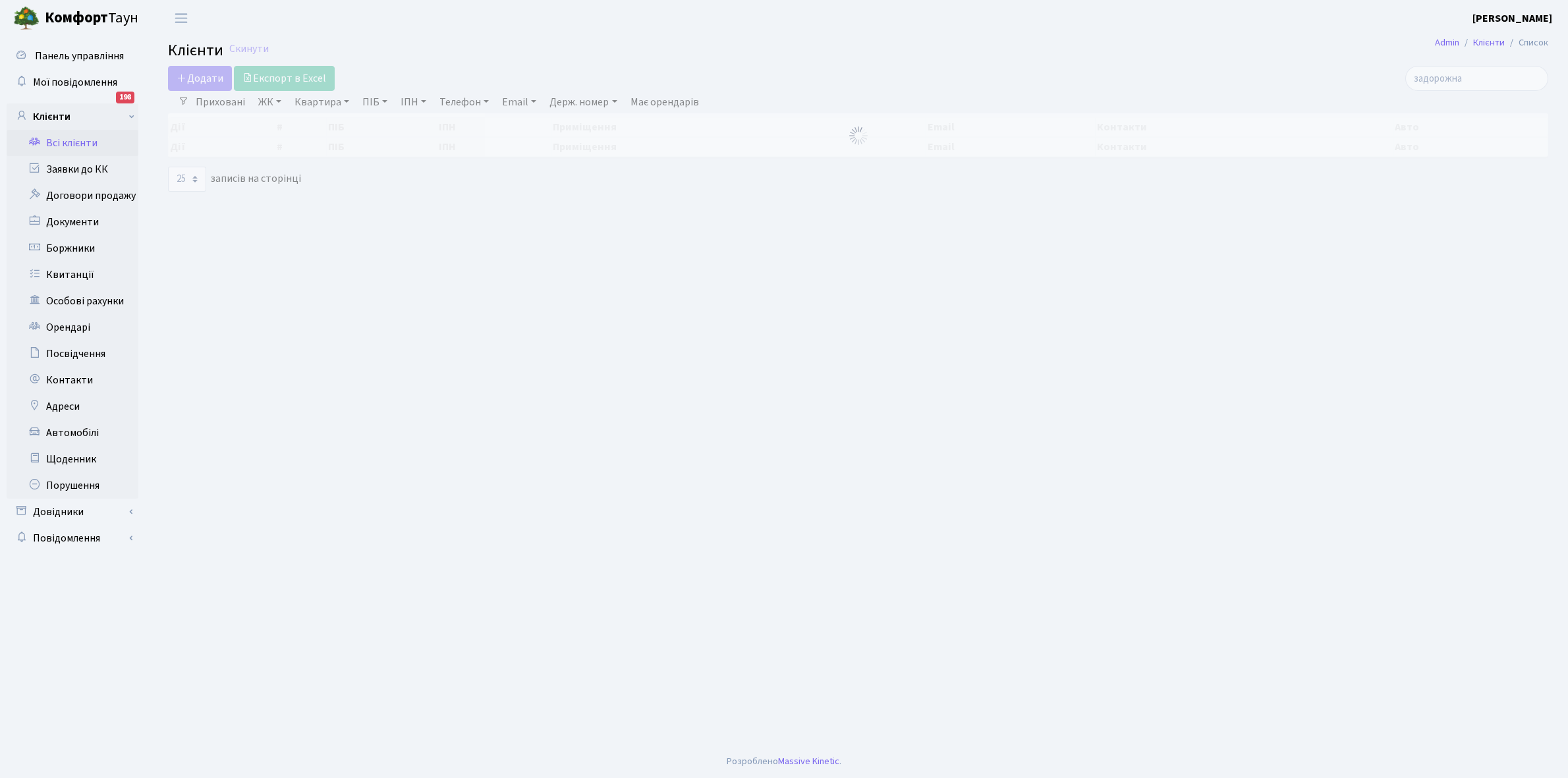
select select "25"
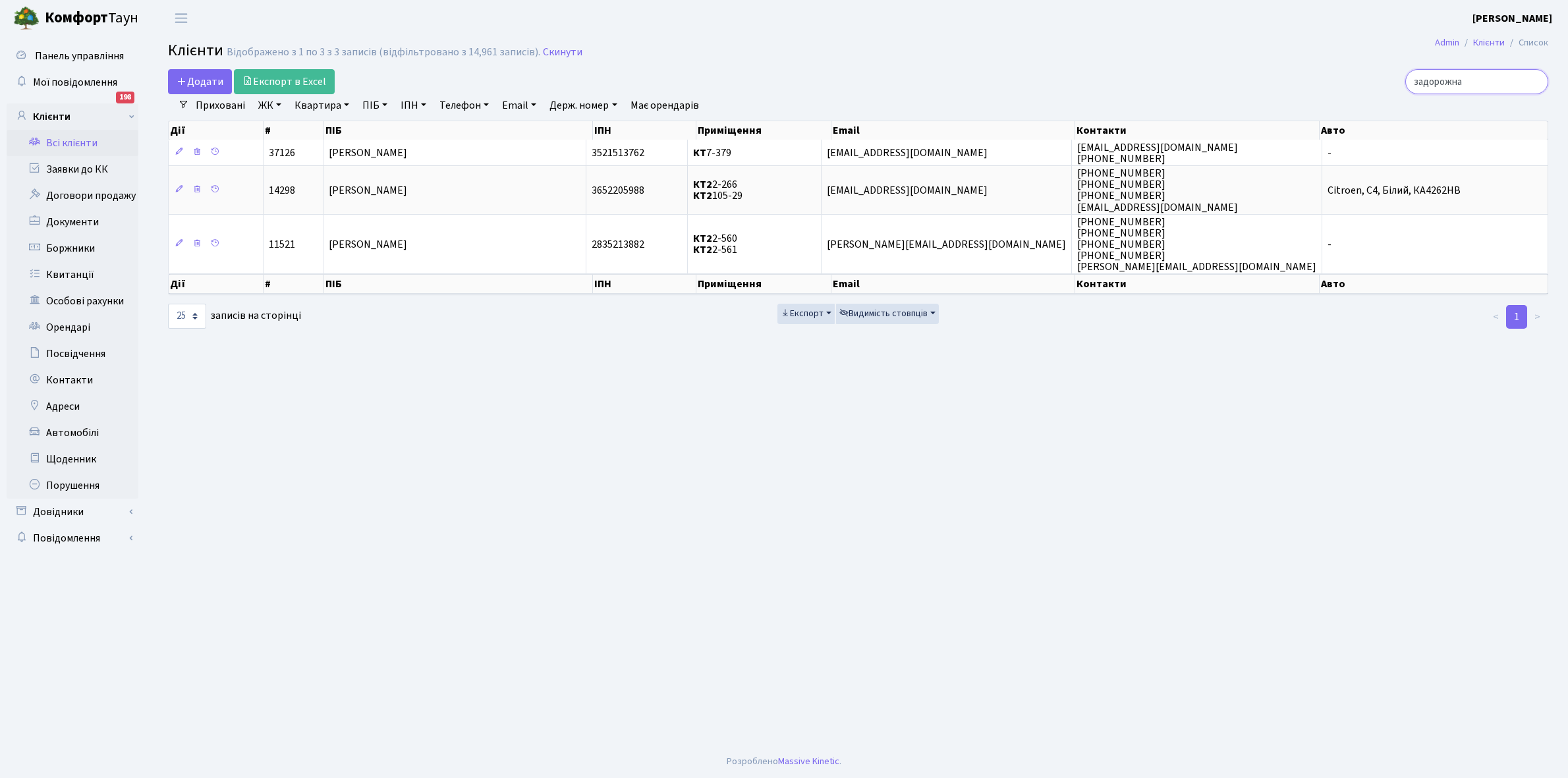
click at [1497, 83] on input "задорожна" at bounding box center [1477, 82] width 143 height 25
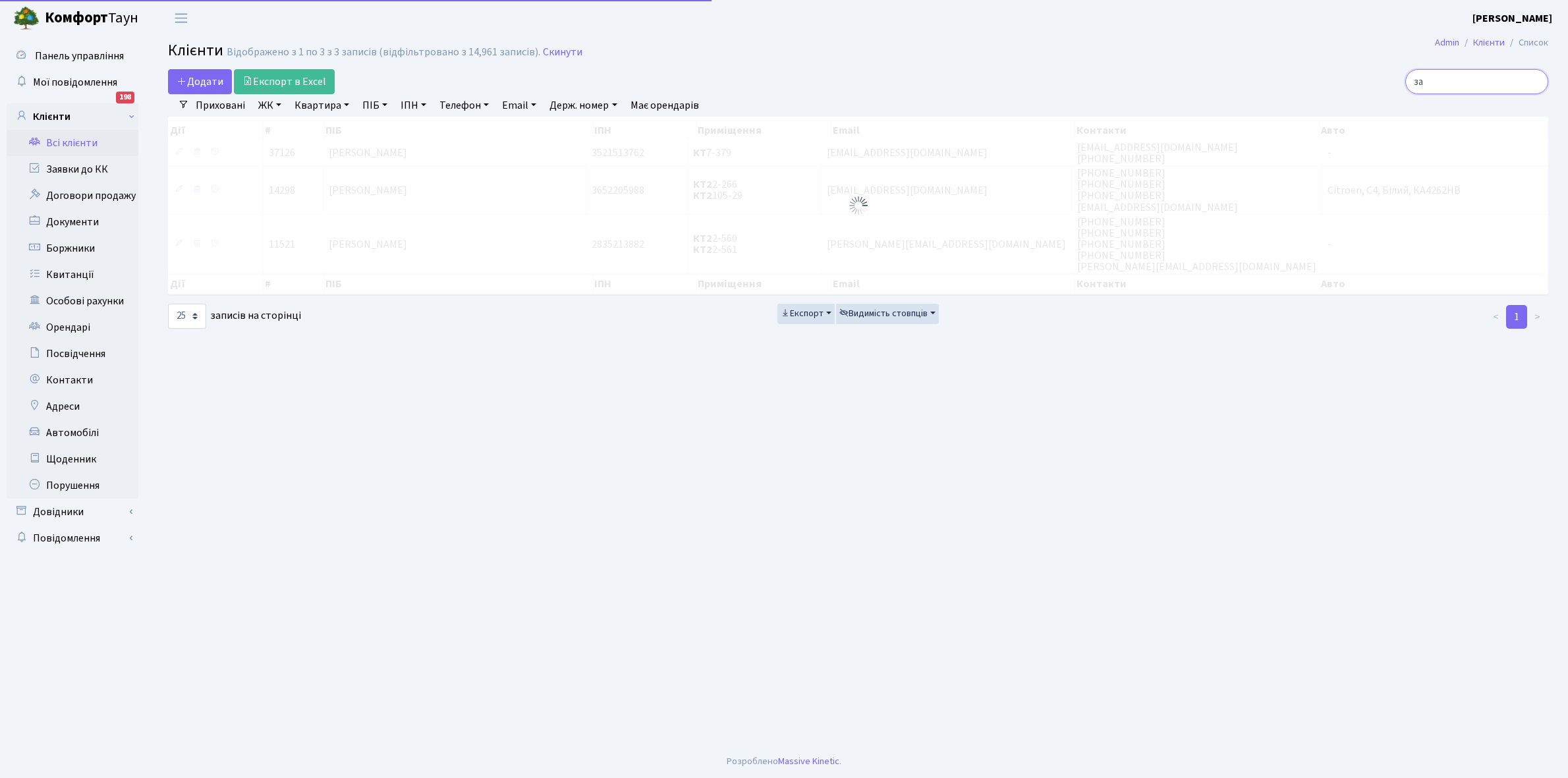
type input "з"
type input "умрі"
click td "[PERSON_NAME]"
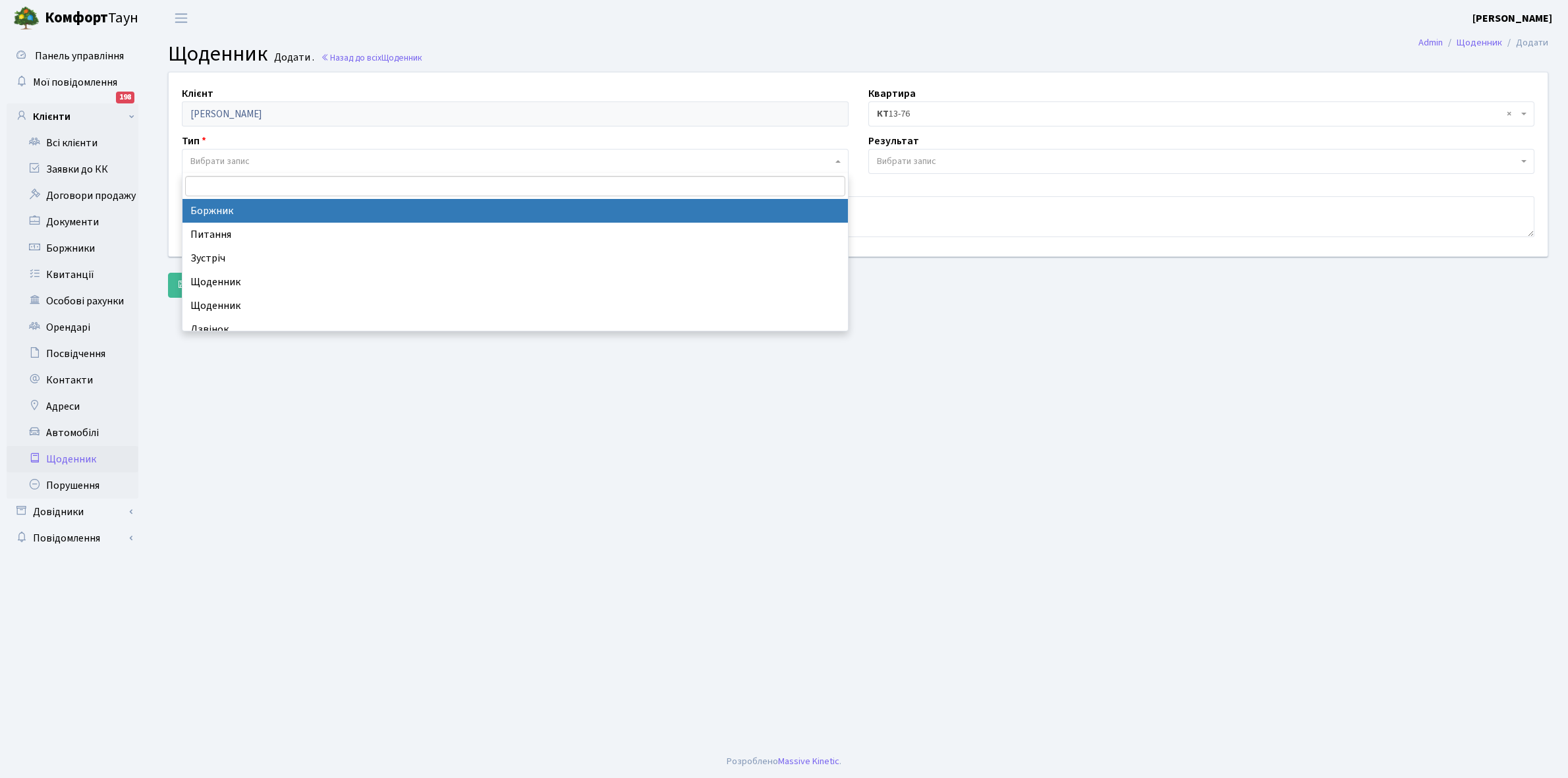
click at [276, 161] on span "Вибрати запис" at bounding box center [511, 161] width 642 height 13
select select "189"
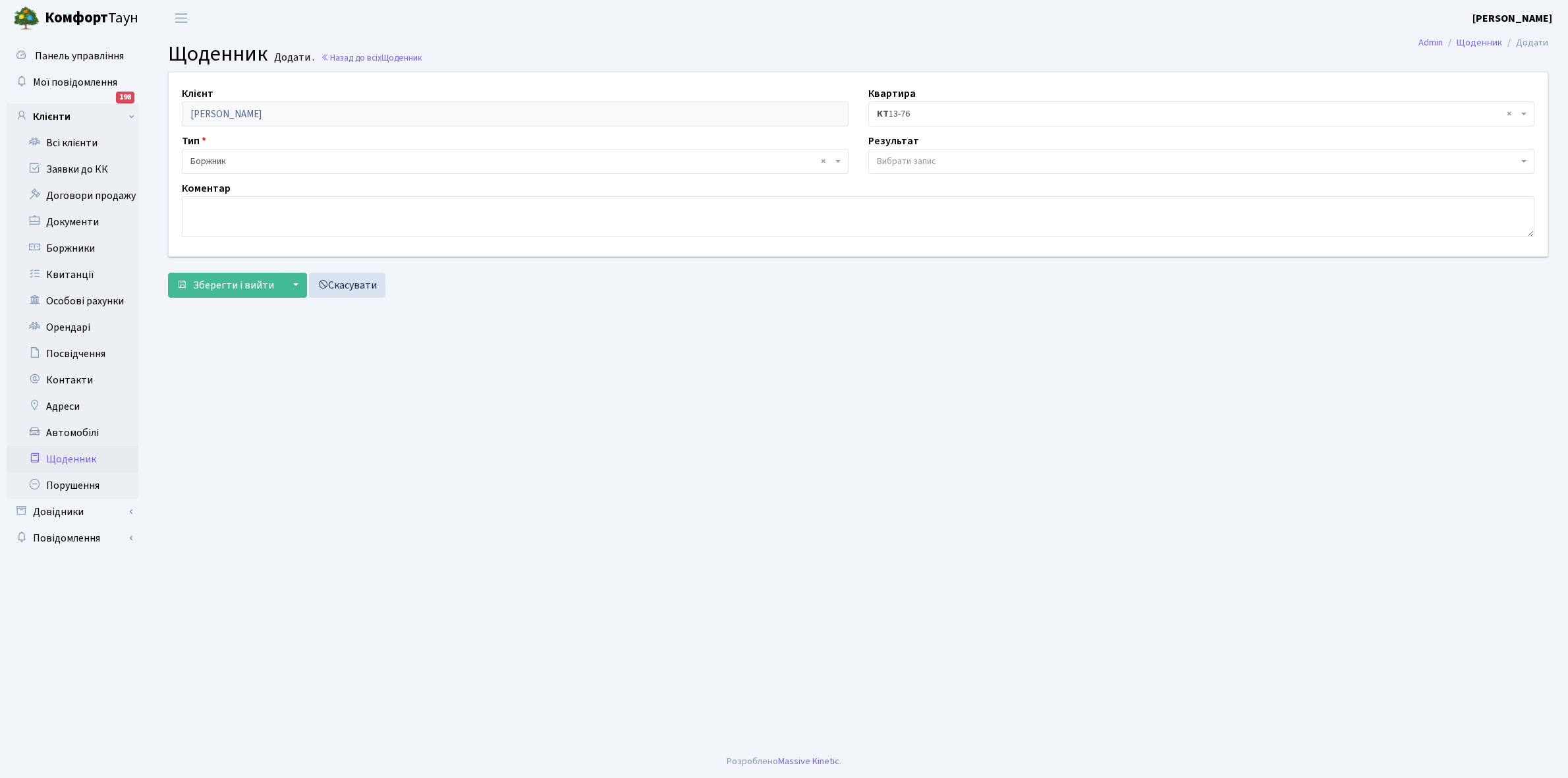
click at [901, 156] on span "Вибрати запис" at bounding box center [907, 161] width 60 height 13
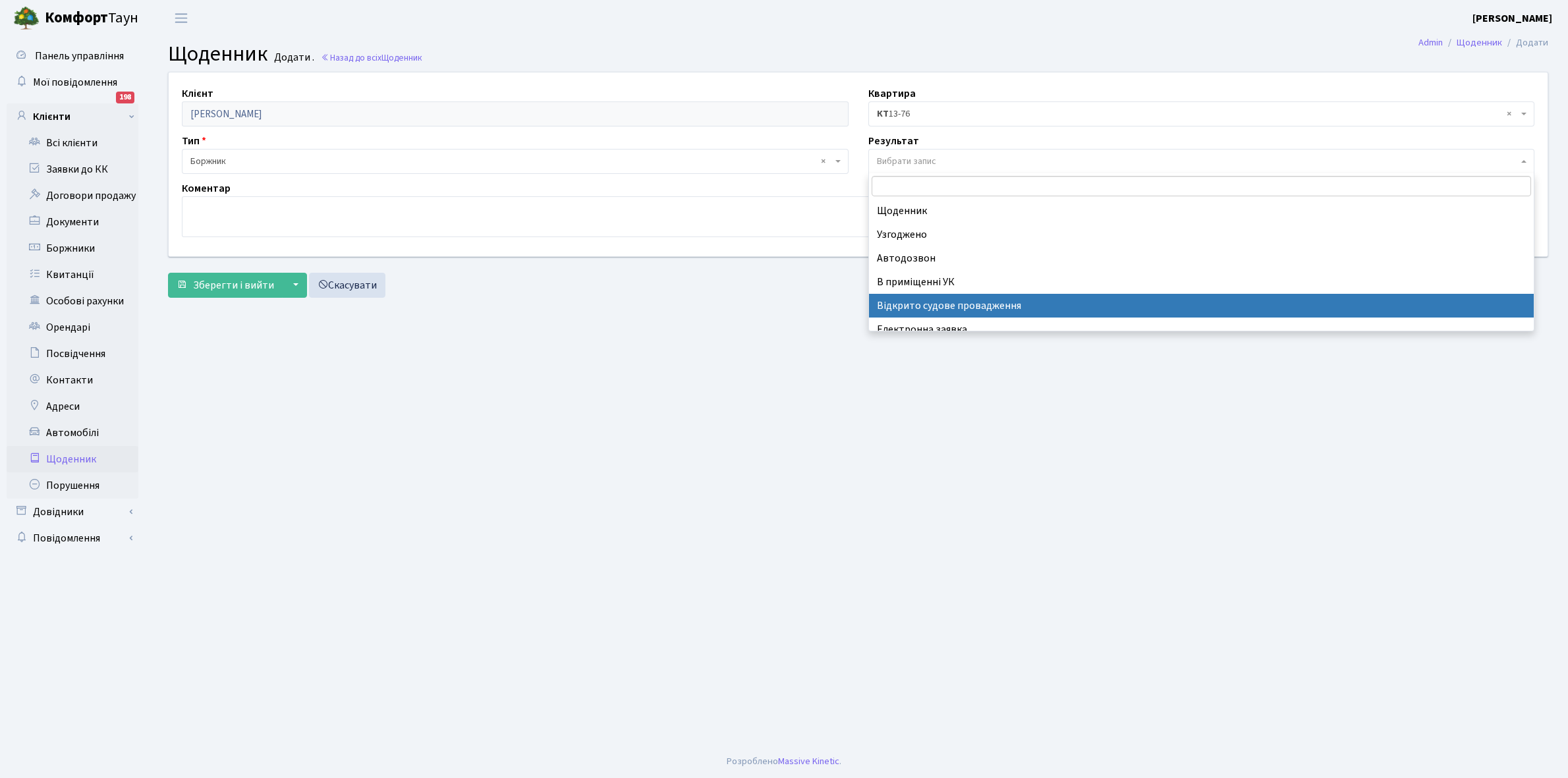
scroll to position [81, 0]
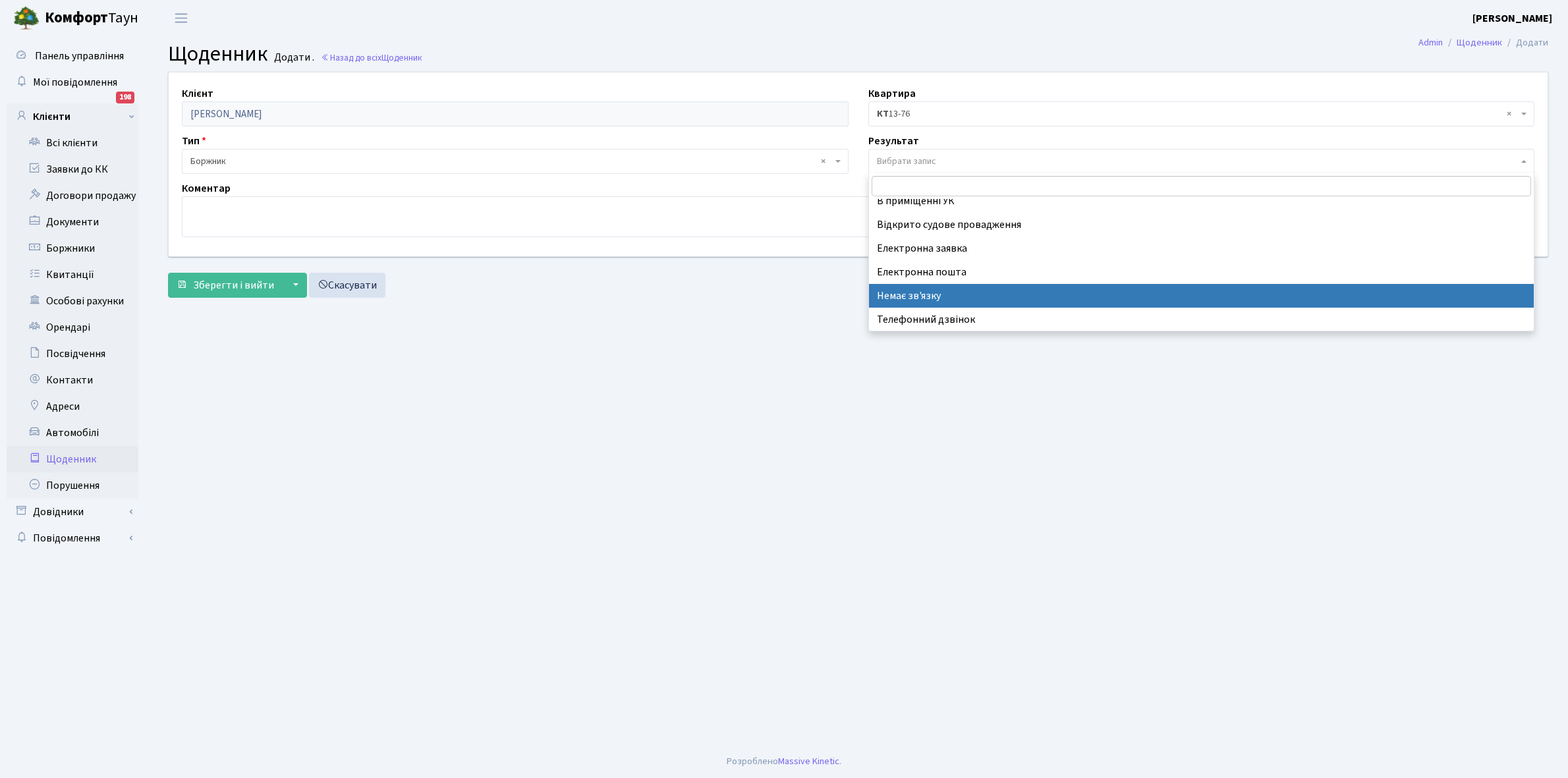
select select "197"
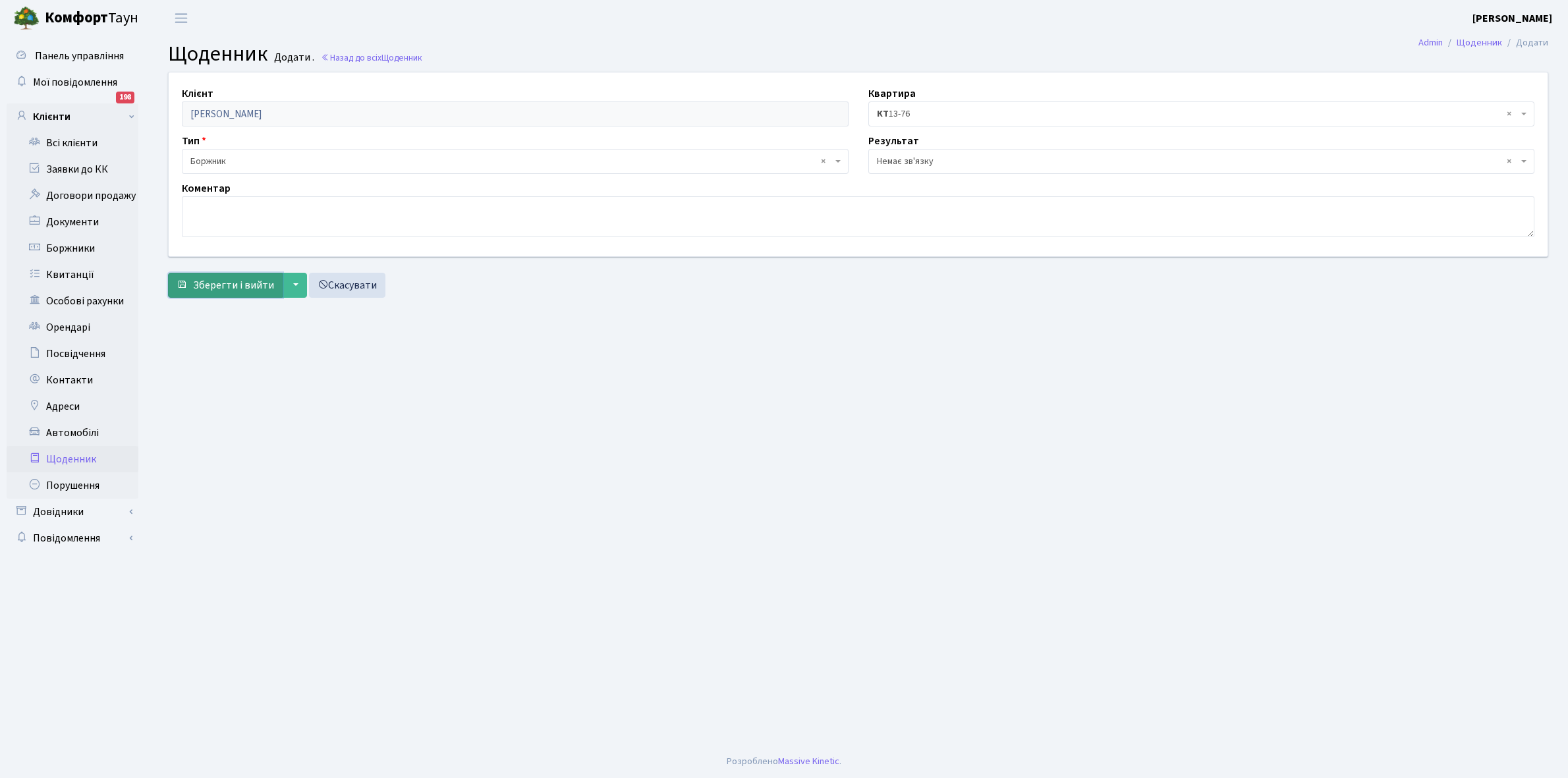
click at [231, 278] on span "Зберегти і вийти" at bounding box center [234, 285] width 81 height 15
